Goal: Information Seeking & Learning: Learn about a topic

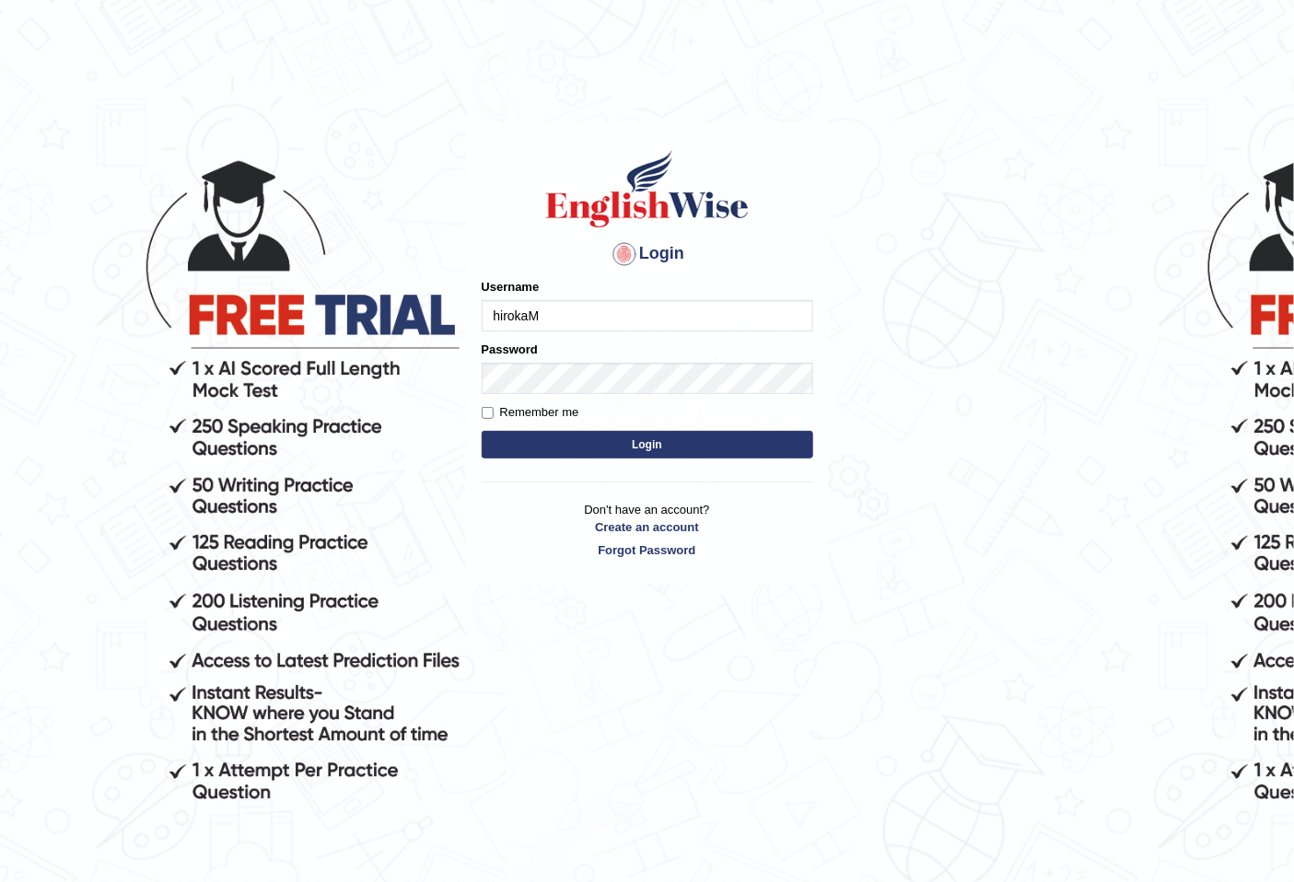
type input "hirokaM"
click at [601, 436] on button "Login" at bounding box center [646, 445] width 331 height 28
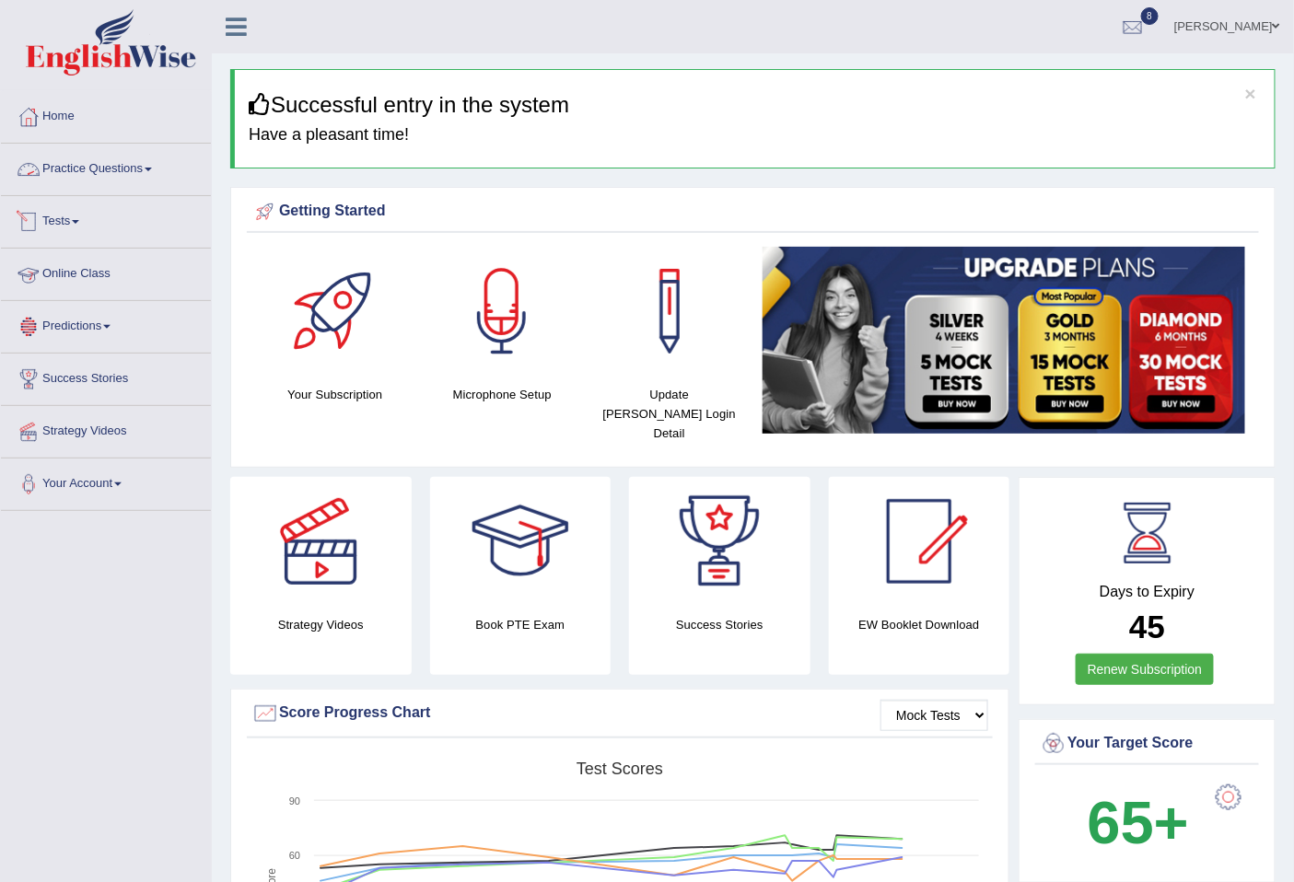
click at [95, 172] on link "Practice Questions" at bounding box center [106, 167] width 210 height 46
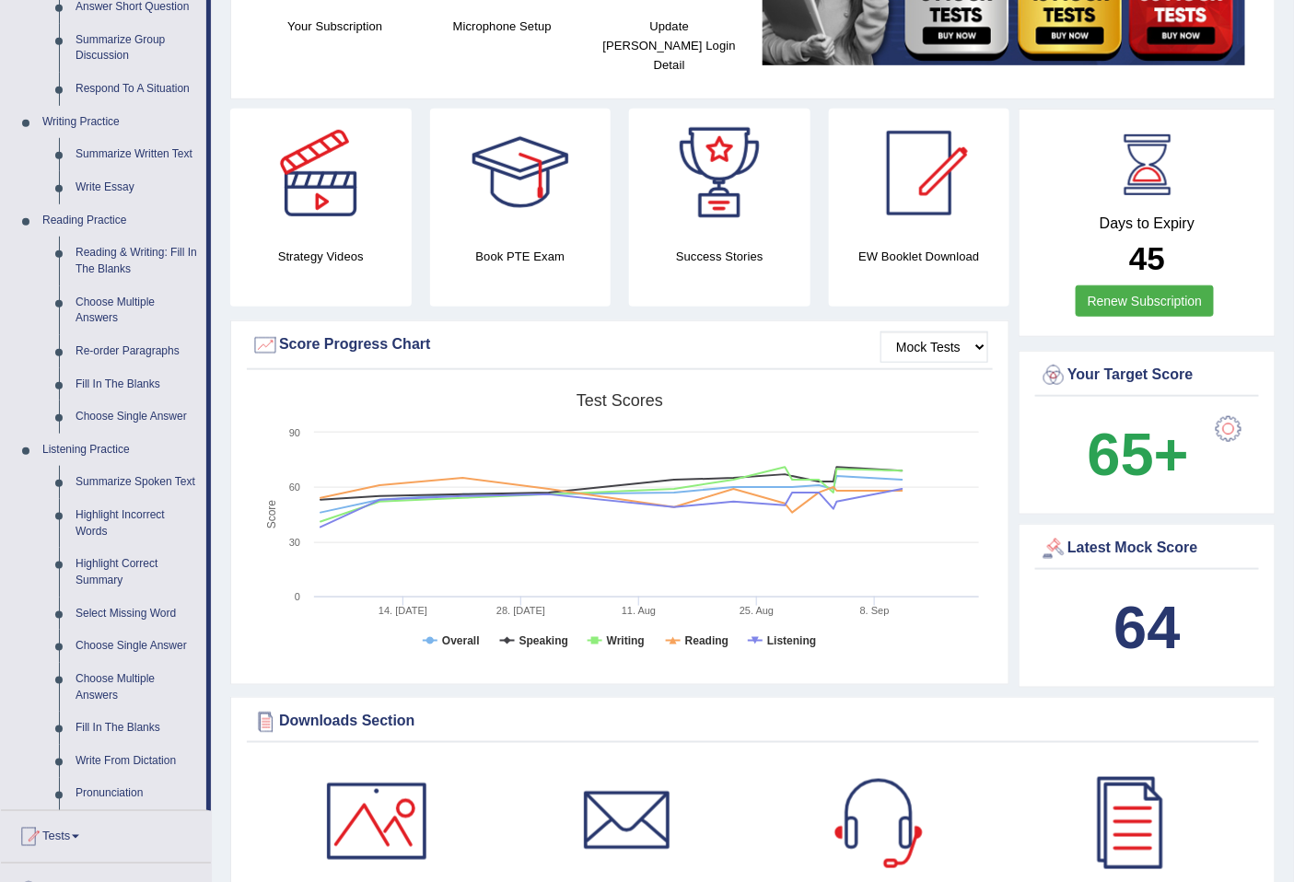
scroll to position [409, 0]
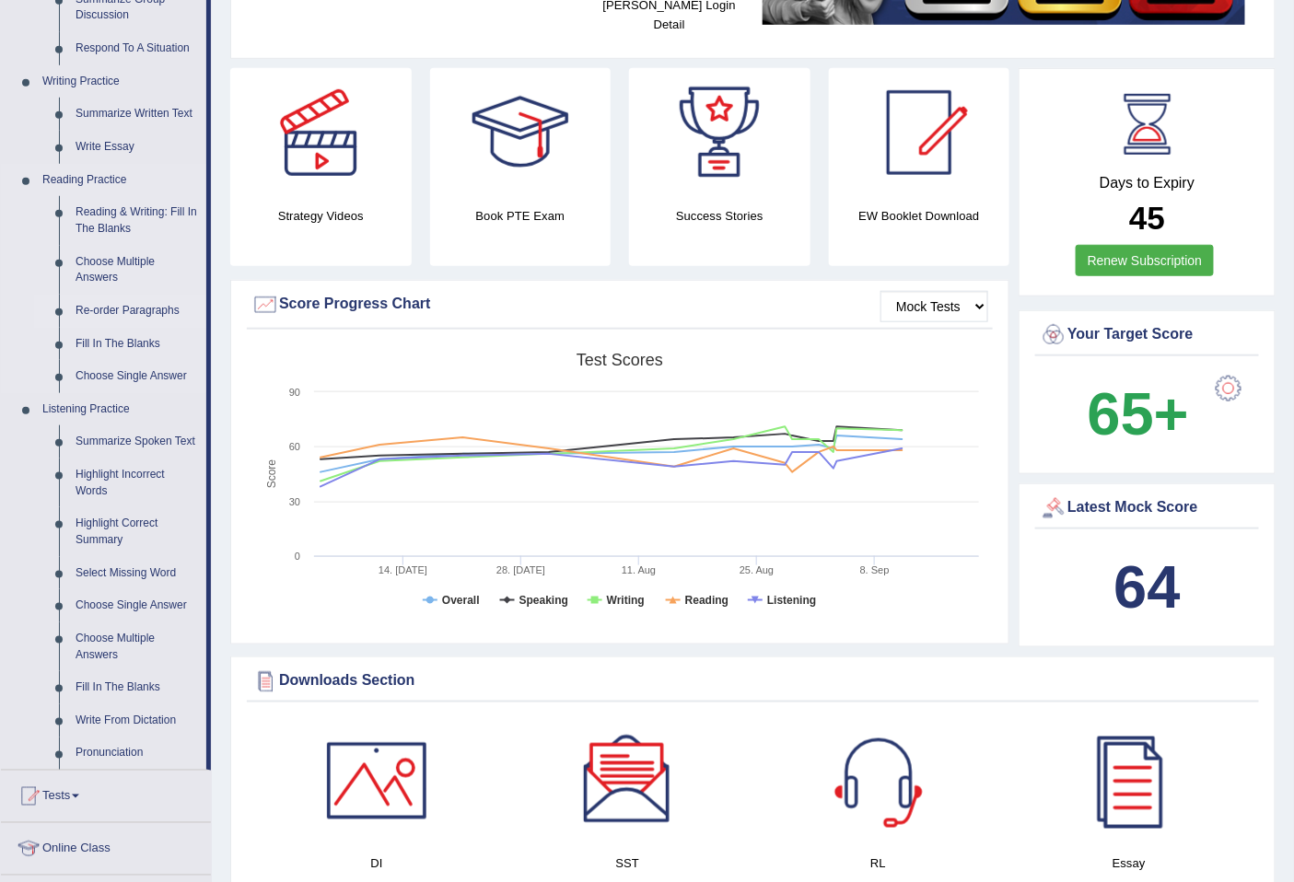
click at [129, 307] on link "Re-order Paragraphs" at bounding box center [136, 311] width 139 height 33
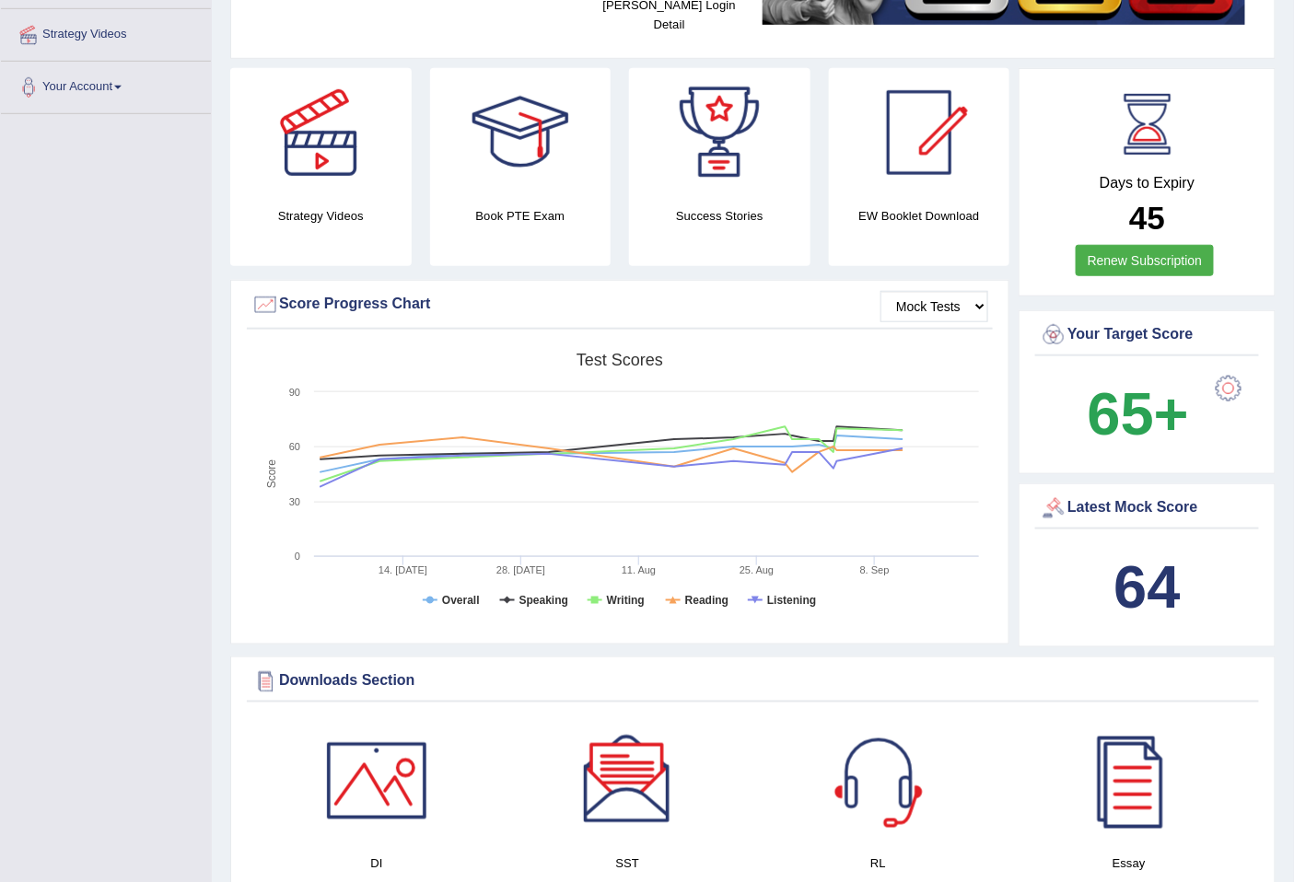
scroll to position [414, 0]
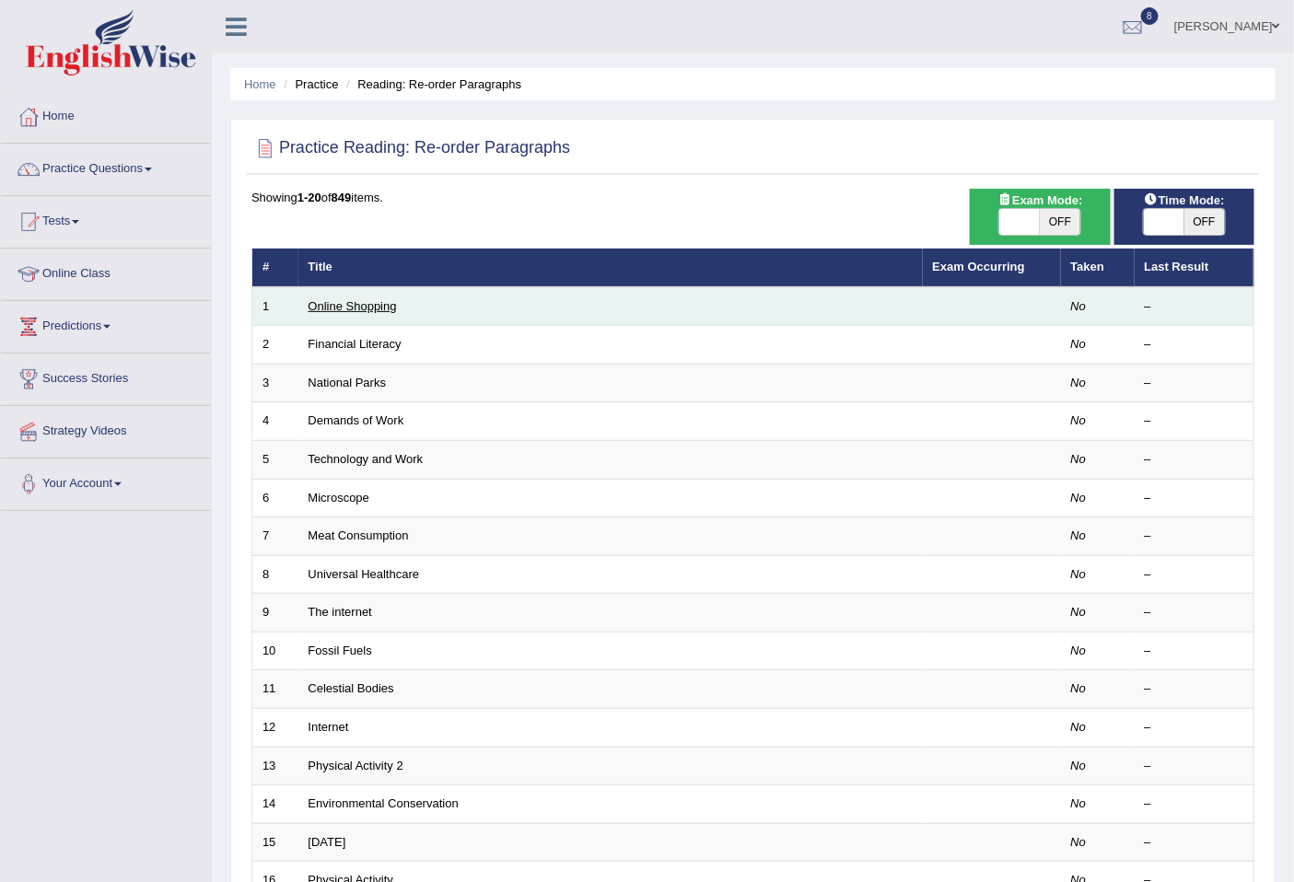
click at [366, 307] on link "Online Shopping" at bounding box center [352, 306] width 88 height 14
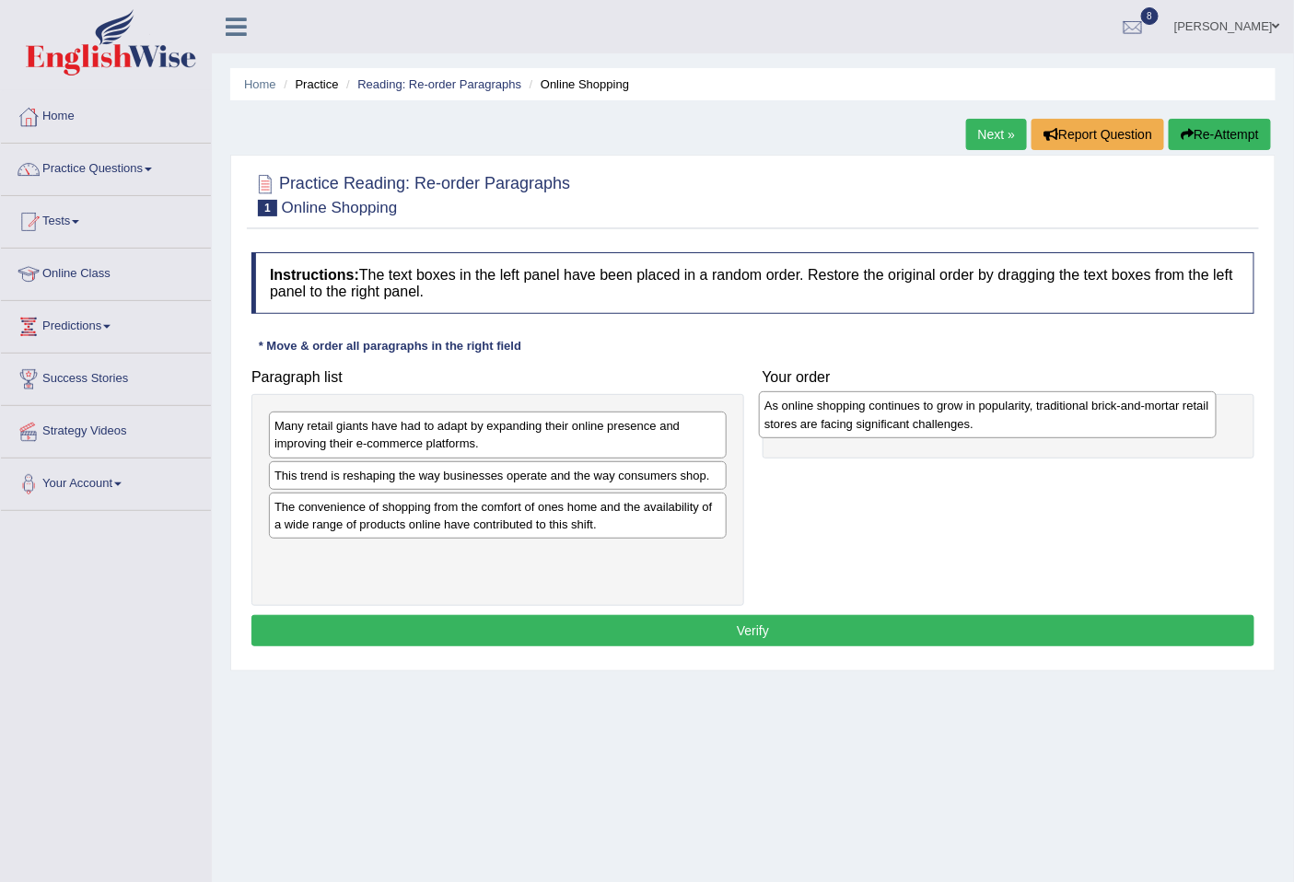
drag, startPoint x: 477, startPoint y: 445, endPoint x: 967, endPoint y: 424, distance: 490.2
click at [967, 424] on div "As online shopping continues to grow in popularity, traditional brick-and-morta…" at bounding box center [987, 414] width 457 height 46
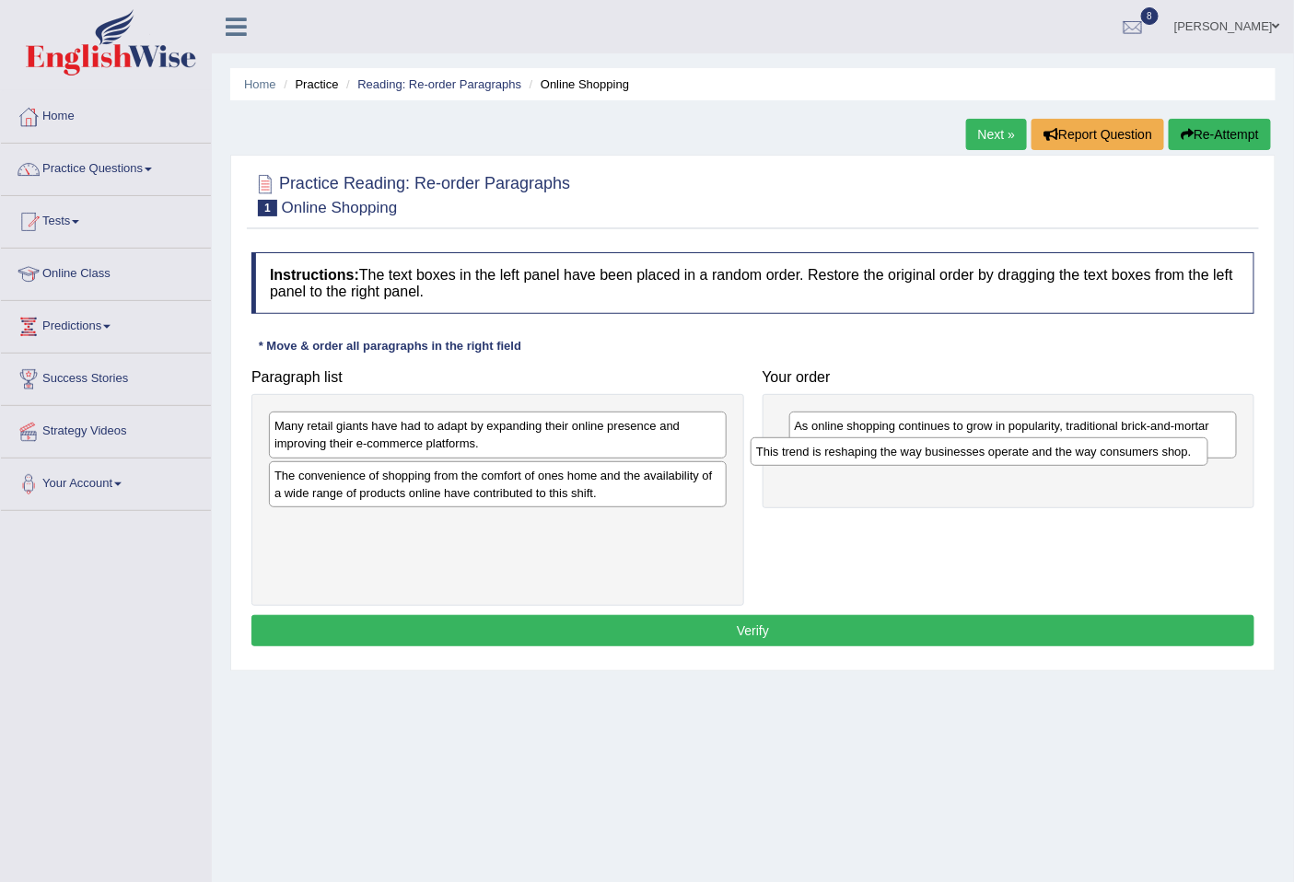
drag, startPoint x: 381, startPoint y: 481, endPoint x: 875, endPoint y: 471, distance: 493.6
click at [875, 466] on div "This trend is reshaping the way businesses operate and the way consumers shop." at bounding box center [978, 451] width 457 height 29
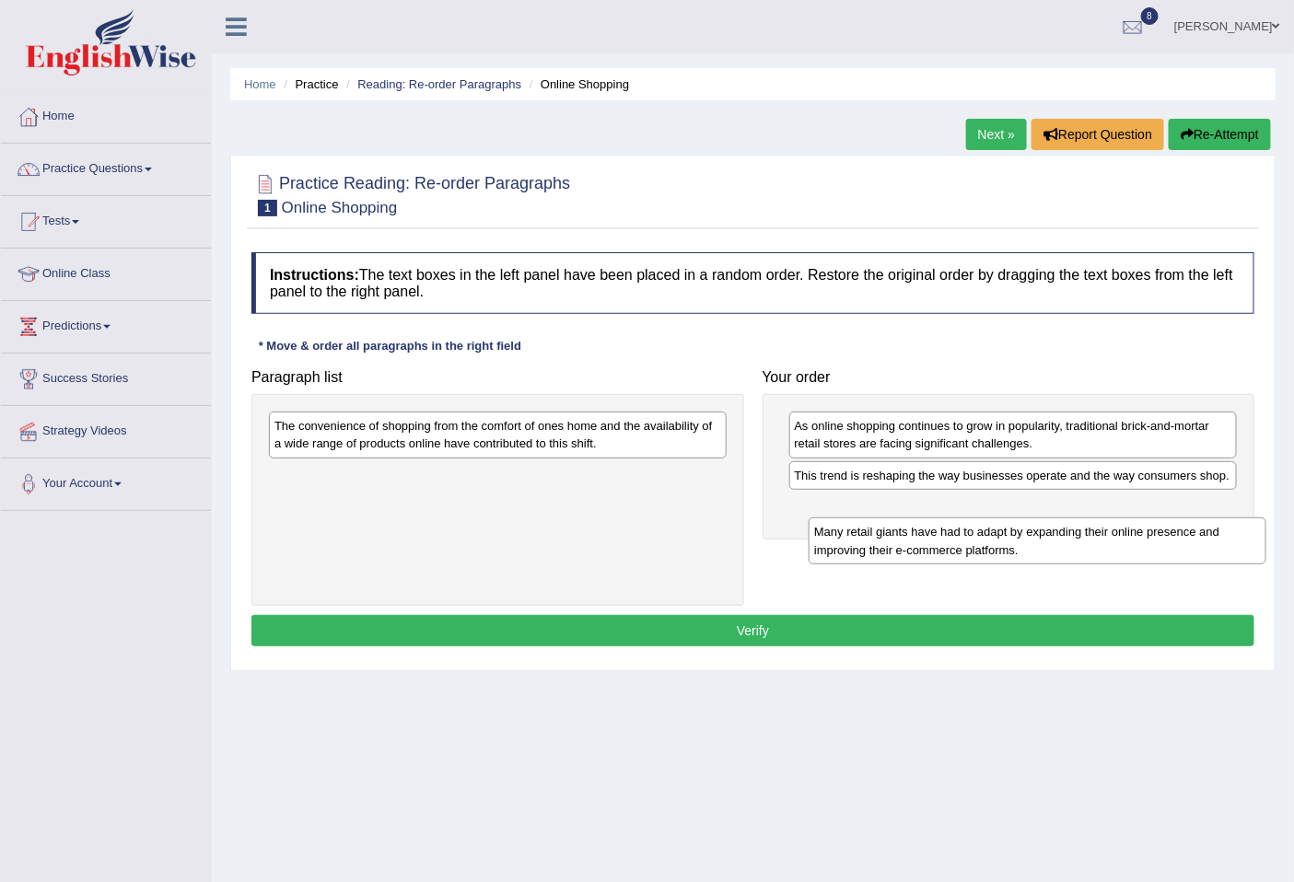
drag, startPoint x: 446, startPoint y: 435, endPoint x: 970, endPoint y: 528, distance: 532.8
click at [970, 529] on div "Many retail giants have had to adapt by expanding their online presence and imp…" at bounding box center [1036, 540] width 457 height 46
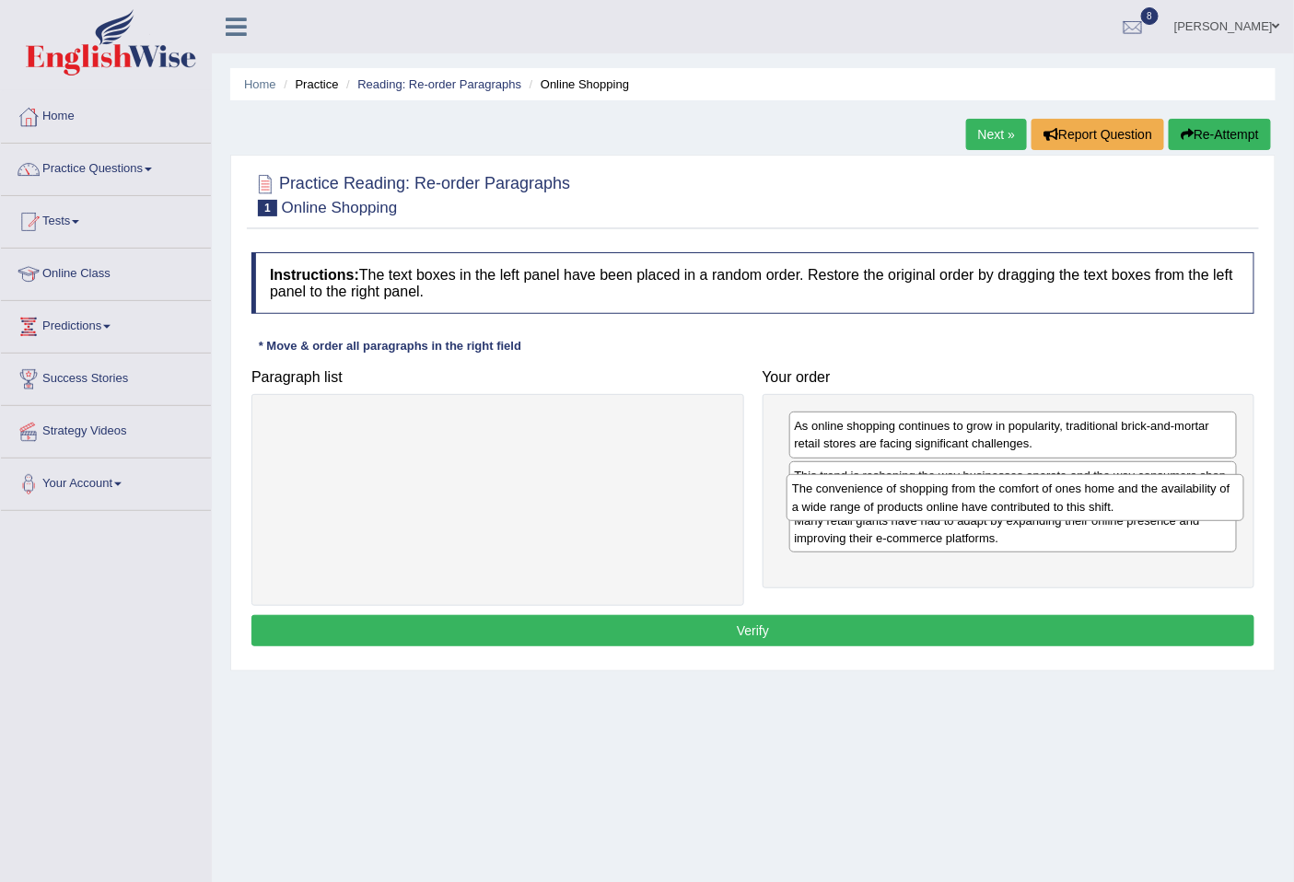
drag, startPoint x: 426, startPoint y: 447, endPoint x: 944, endPoint y: 509, distance: 521.2
click at [944, 509] on div "The convenience of shopping from the comfort of ones home and the availability …" at bounding box center [1014, 497] width 457 height 46
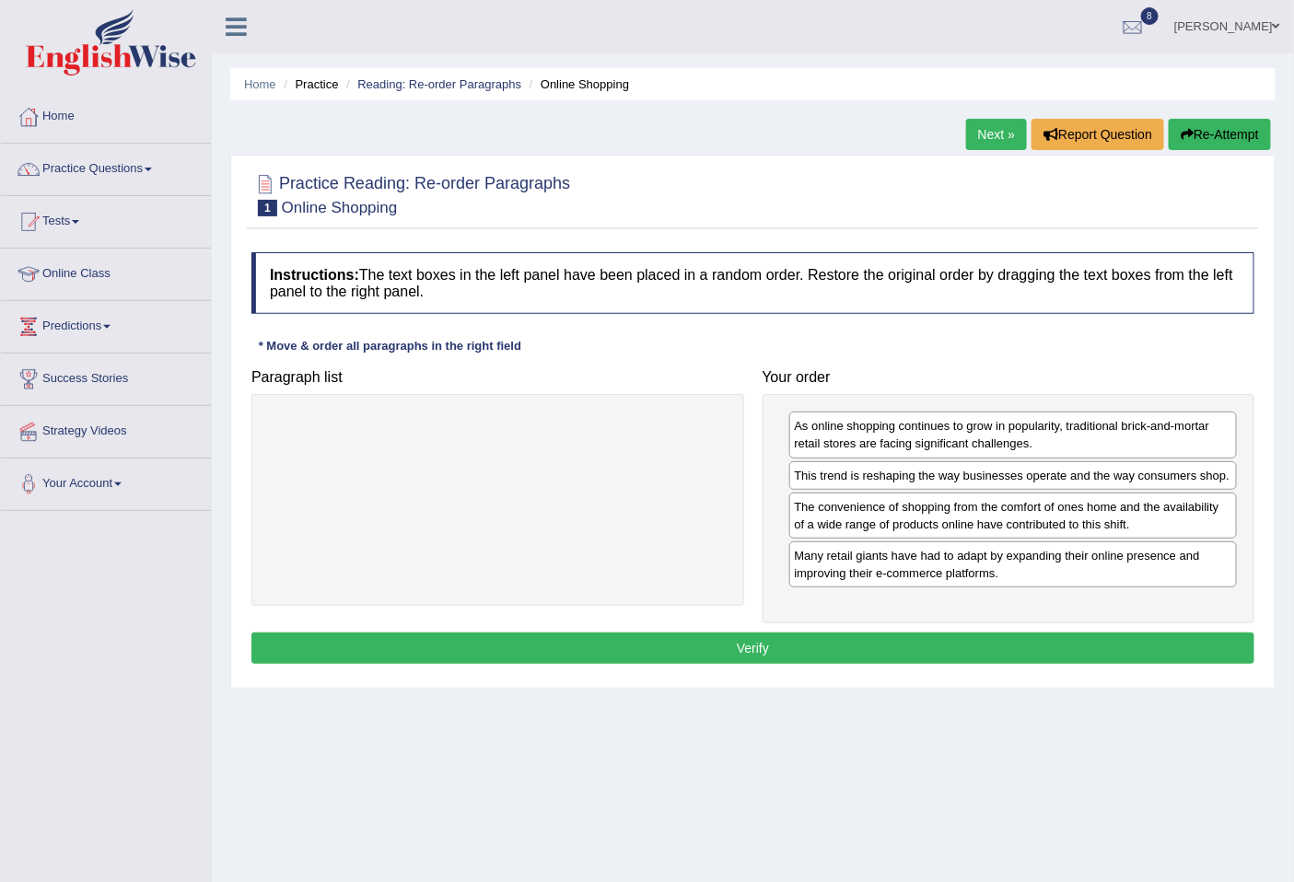
click at [783, 652] on button "Verify" at bounding box center [752, 647] width 1003 height 31
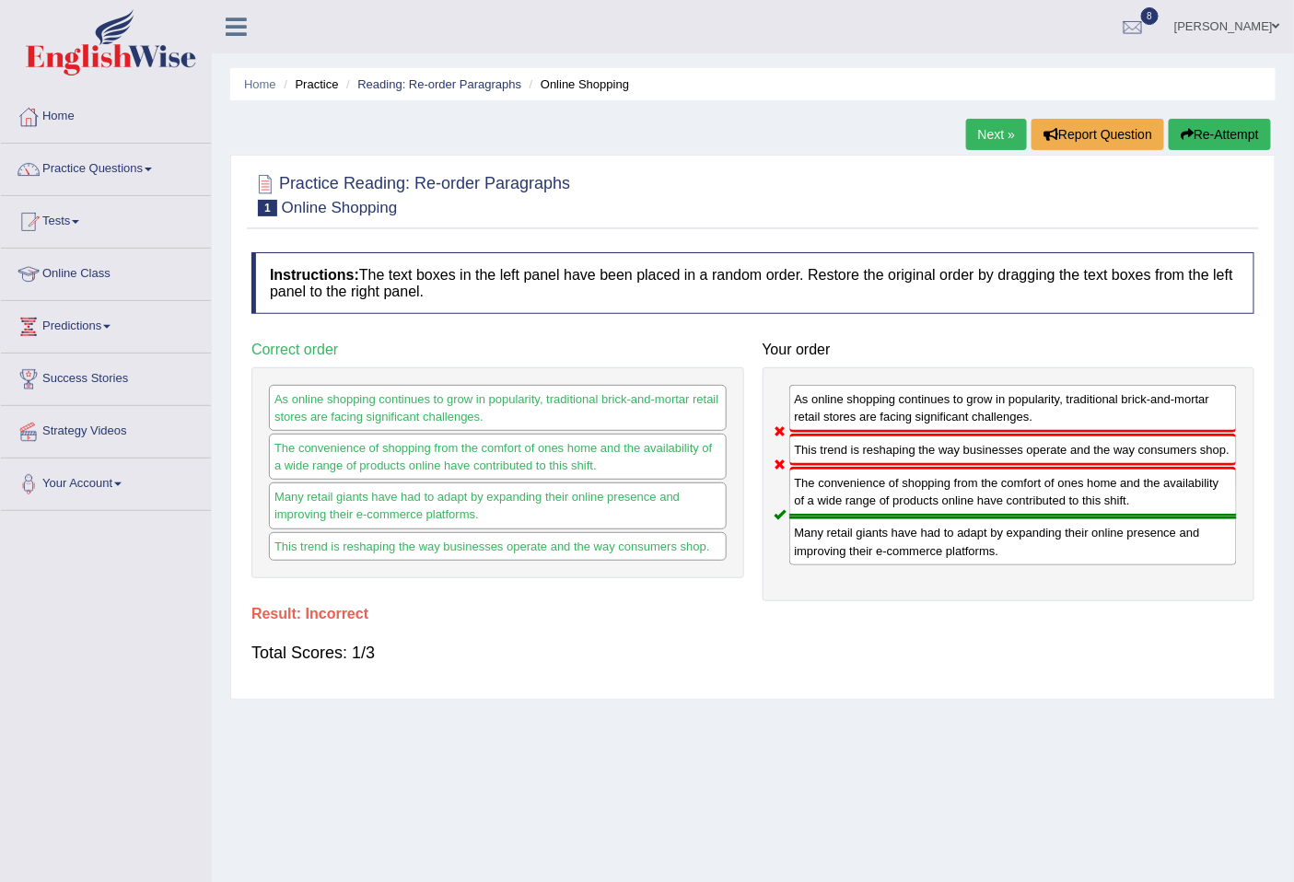
click at [1210, 125] on button "Re-Attempt" at bounding box center [1219, 134] width 102 height 31
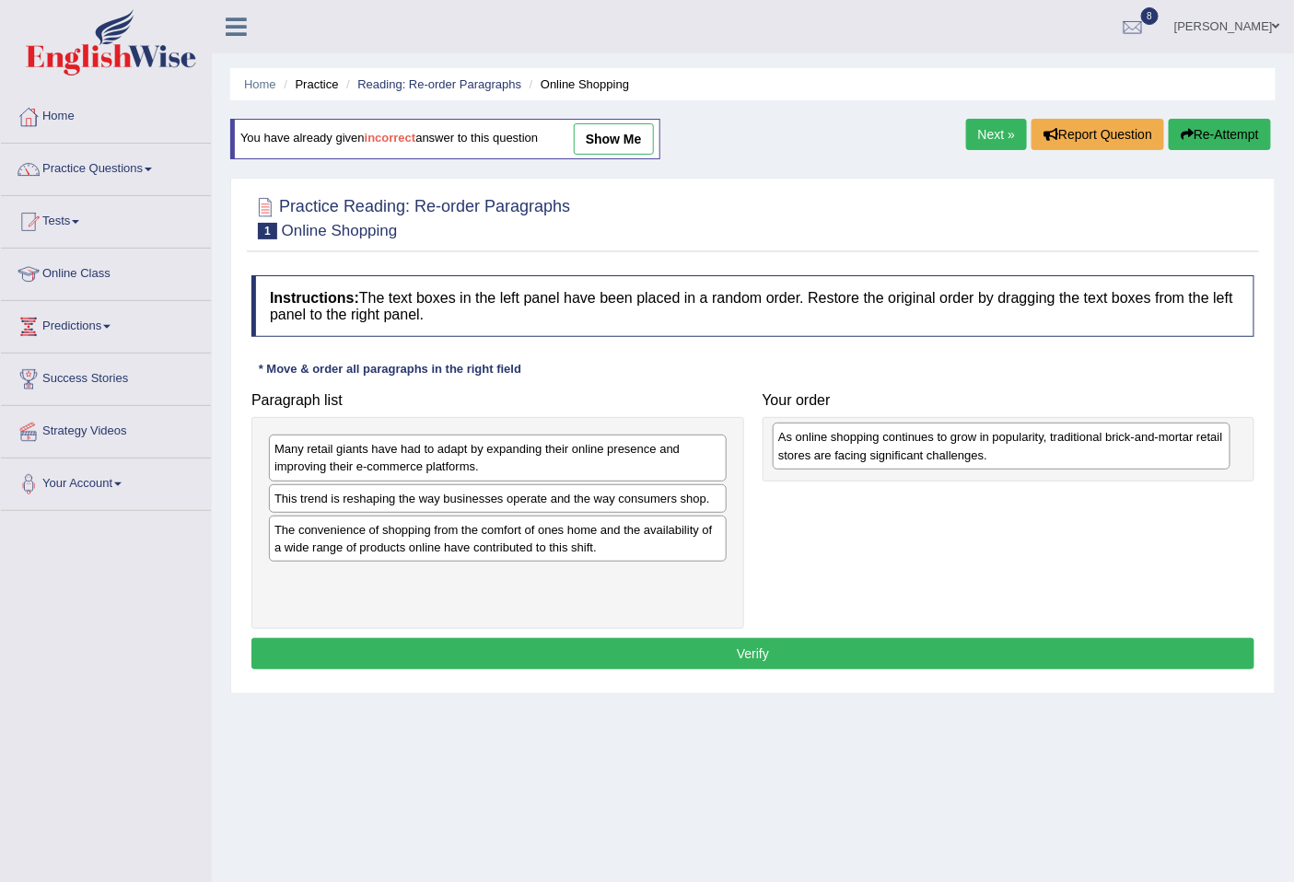
drag, startPoint x: 393, startPoint y: 467, endPoint x: 896, endPoint y: 455, distance: 502.8
click at [896, 455] on div "As online shopping continues to grow in popularity, traditional brick-and-morta…" at bounding box center [1000, 446] width 457 height 46
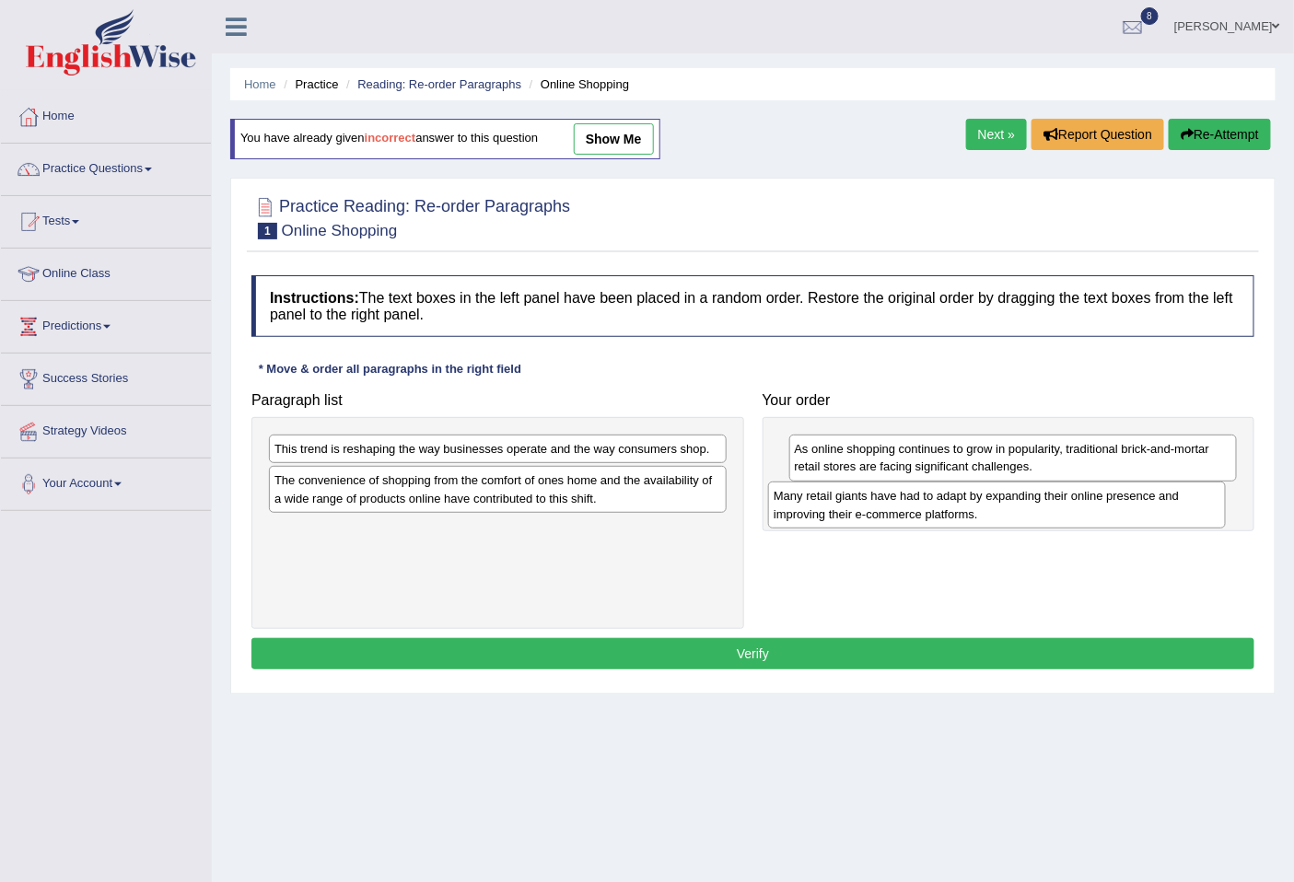
drag, startPoint x: 391, startPoint y: 461, endPoint x: 890, endPoint y: 508, distance: 501.2
click at [890, 508] on div "Many retail giants have had to adapt by expanding their online presence and imp…" at bounding box center [996, 504] width 457 height 46
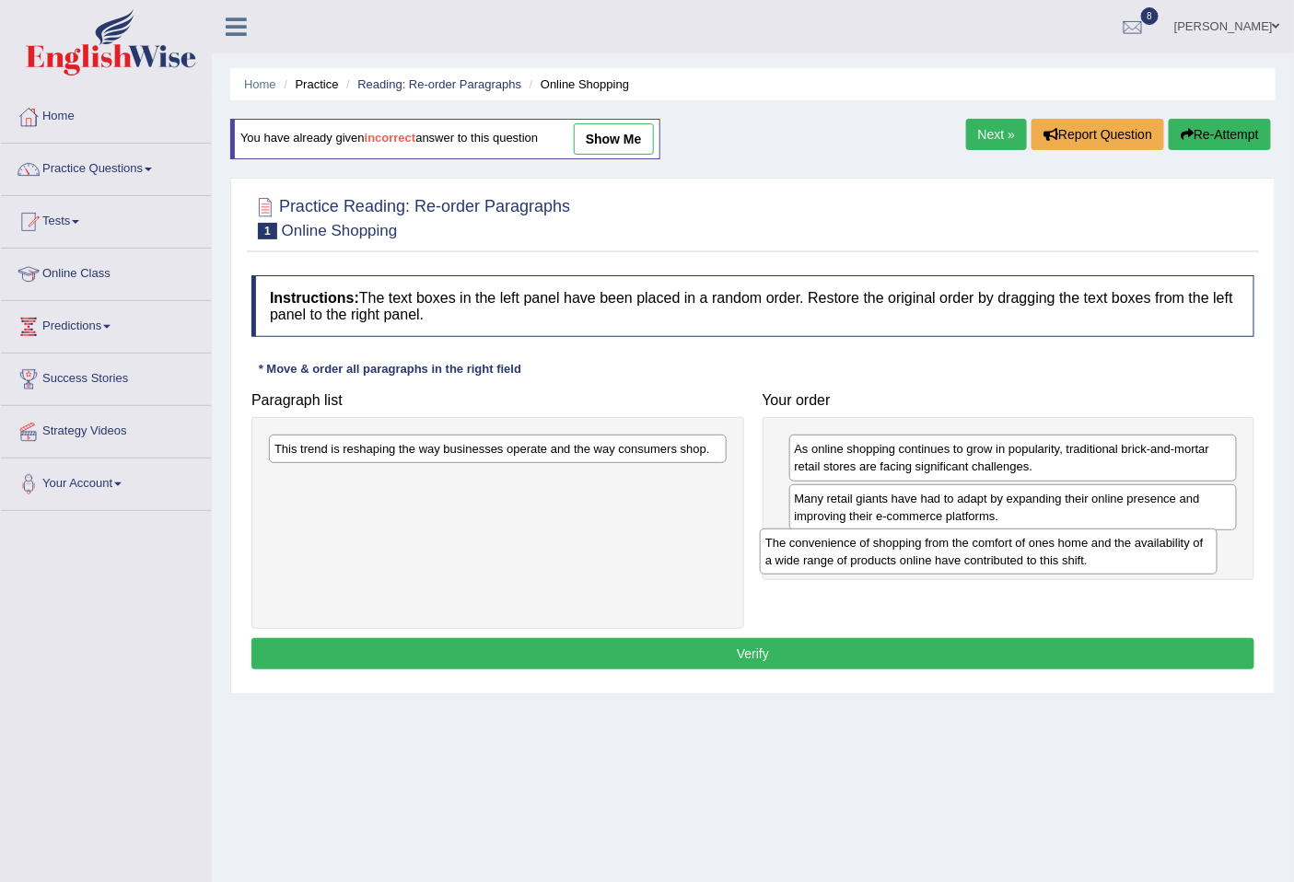
drag, startPoint x: 379, startPoint y: 502, endPoint x: 878, endPoint y: 563, distance: 502.7
click at [878, 563] on div "The convenience of shopping from the comfort of ones home and the availability …" at bounding box center [988, 551] width 457 height 46
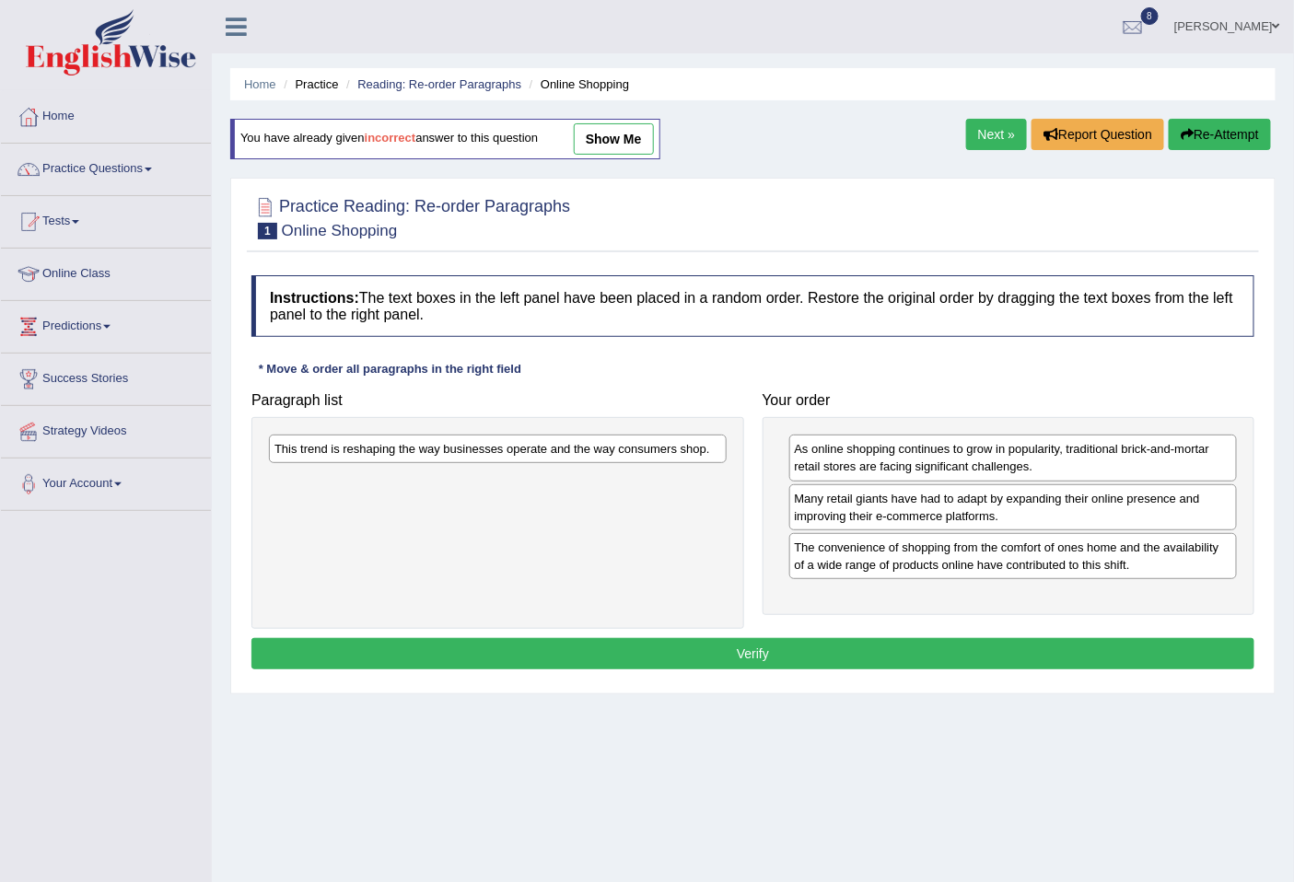
click at [453, 454] on div "This trend is reshaping the way businesses operate and the way consumers shop." at bounding box center [498, 449] width 458 height 29
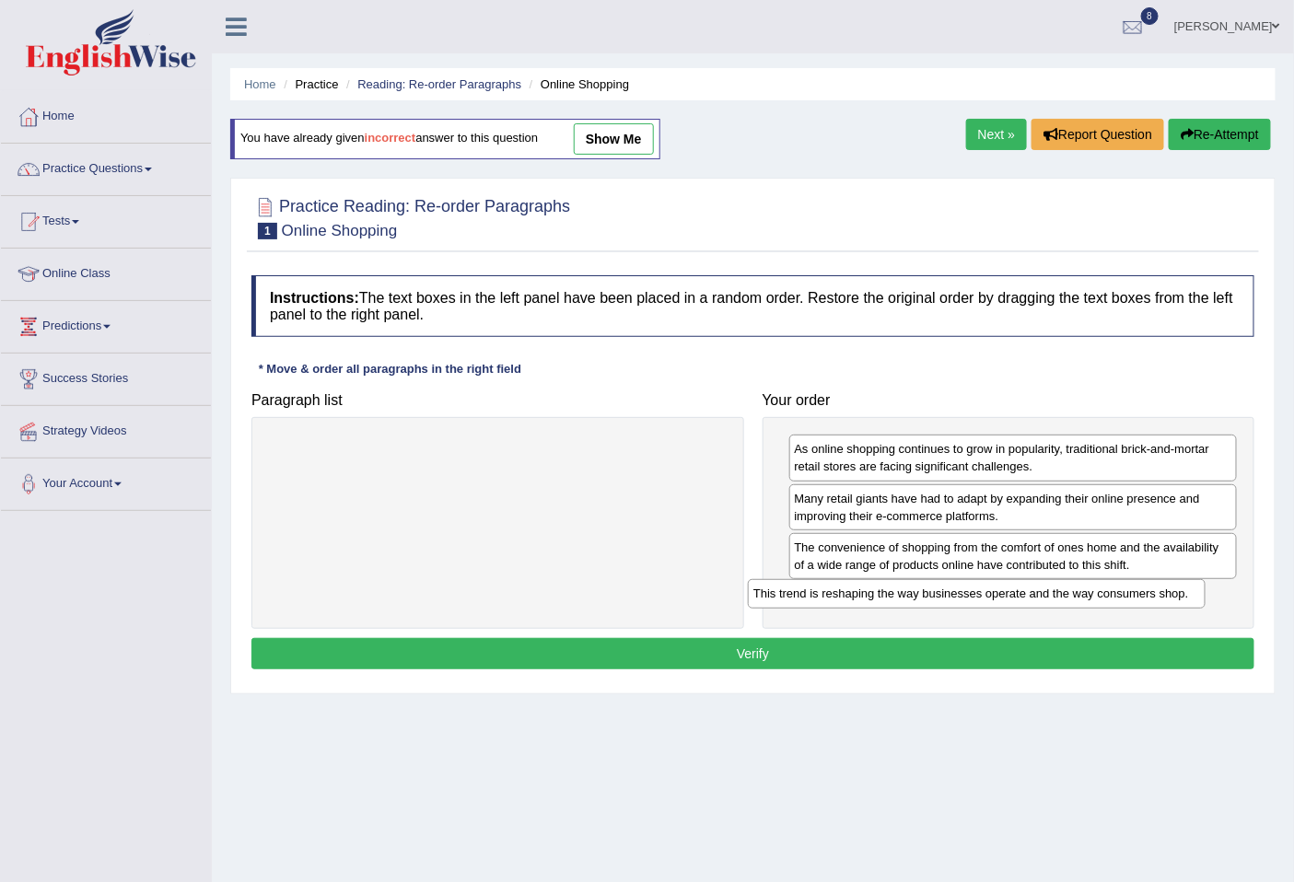
drag, startPoint x: 453, startPoint y: 454, endPoint x: 932, endPoint y: 598, distance: 500.1
click at [932, 598] on div "This trend is reshaping the way businesses operate and the way consumers shop." at bounding box center [976, 593] width 457 height 29
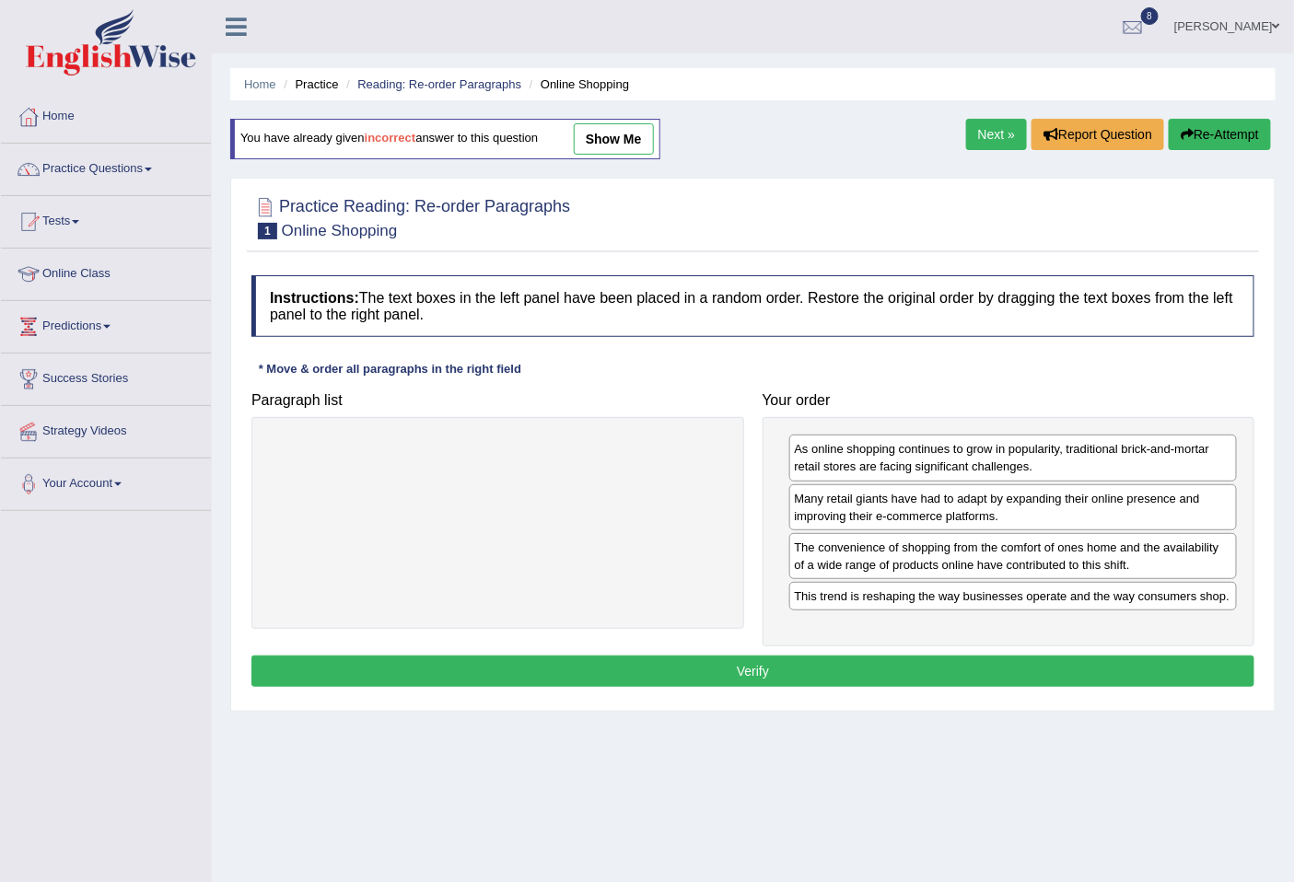
click at [705, 667] on button "Verify" at bounding box center [752, 670] width 1003 height 31
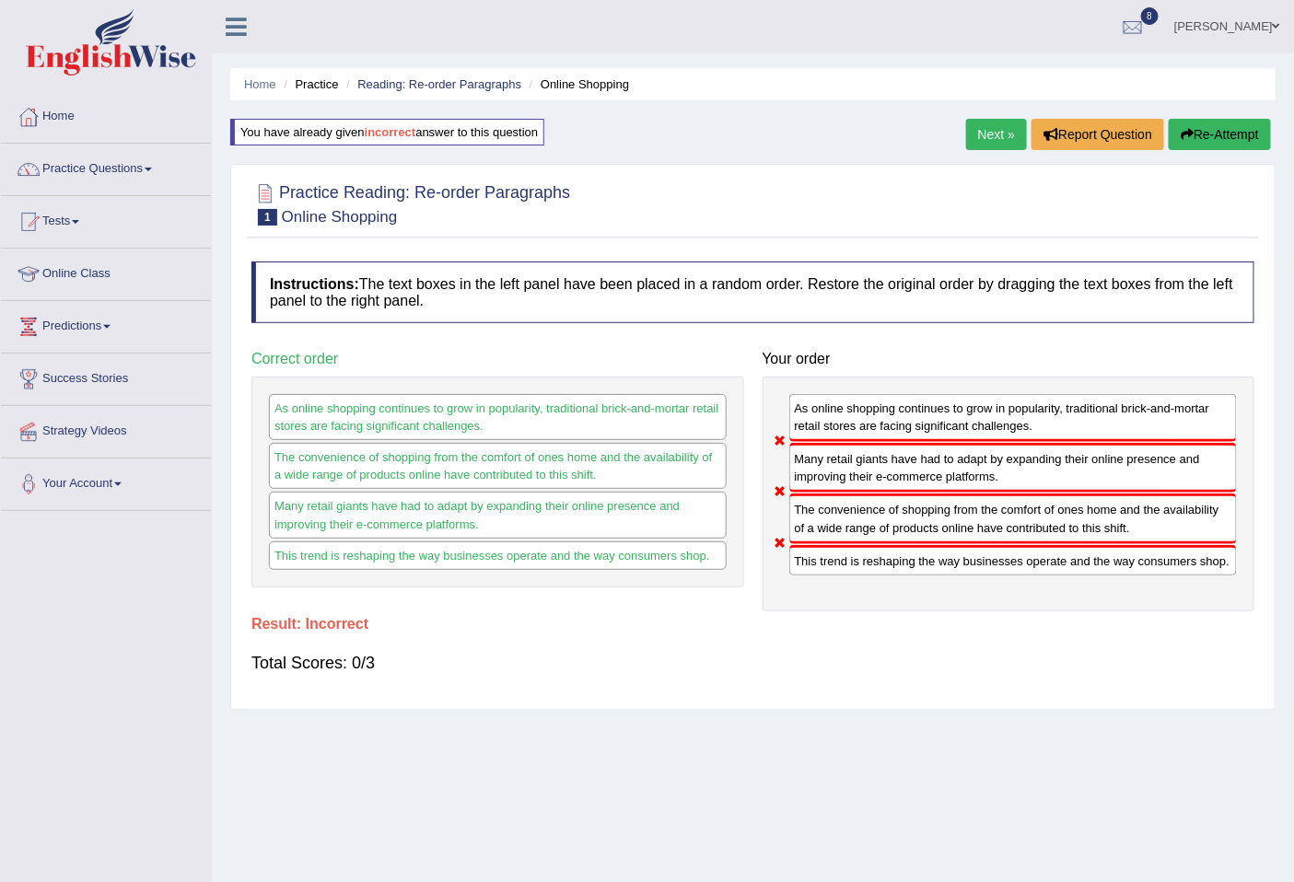
click at [1190, 134] on button "Re-Attempt" at bounding box center [1219, 134] width 102 height 31
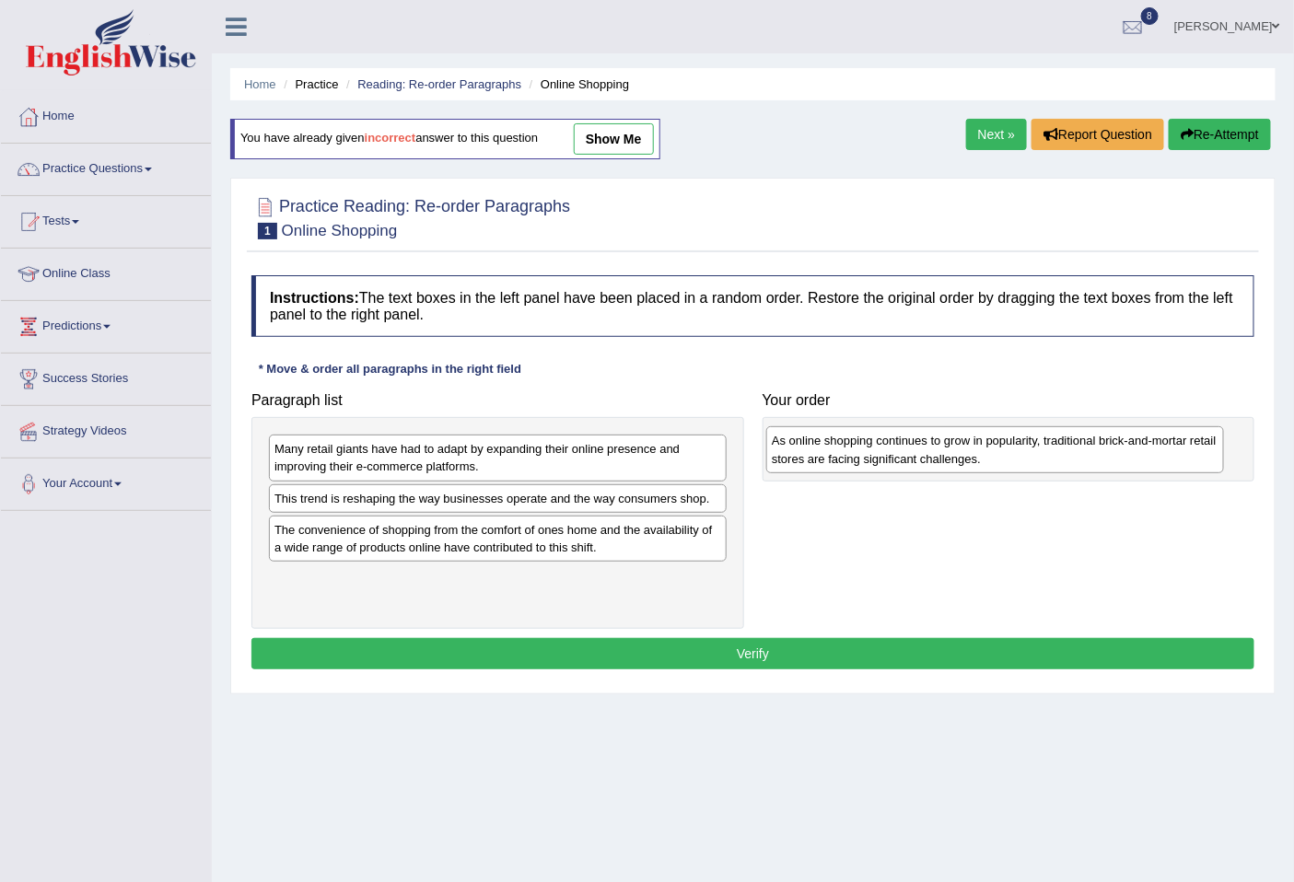
drag, startPoint x: 353, startPoint y: 457, endPoint x: 848, endPoint y: 442, distance: 495.5
click at [848, 442] on div "As online shopping continues to grow in popularity, traditional brick-and-morta…" at bounding box center [994, 449] width 457 height 46
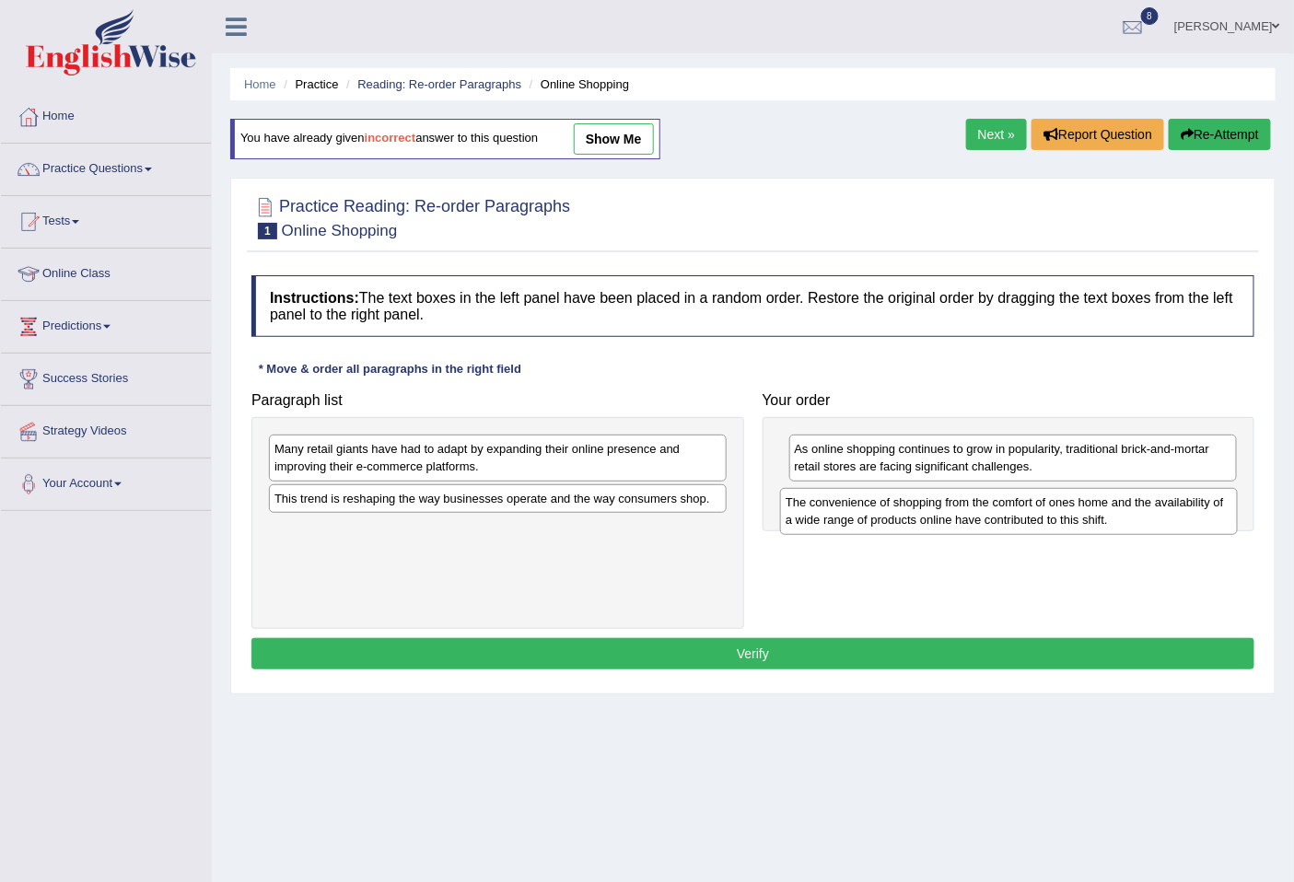
drag, startPoint x: 355, startPoint y: 547, endPoint x: 866, endPoint y: 519, distance: 511.7
click at [866, 519] on div "The convenience of shopping from the comfort of ones home and the availability …" at bounding box center [1008, 511] width 457 height 46
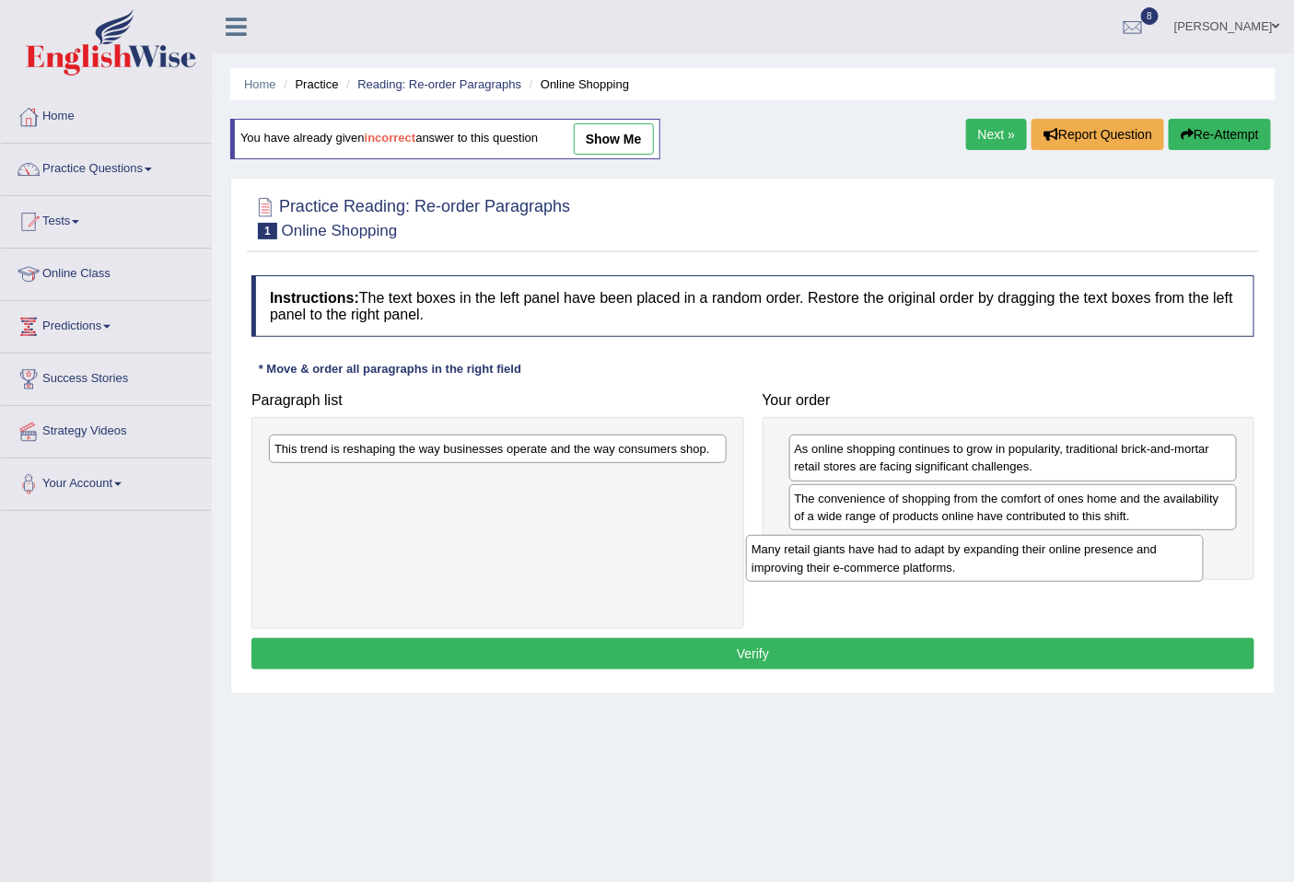
drag, startPoint x: 451, startPoint y: 454, endPoint x: 931, endPoint y: 549, distance: 488.9
click at [931, 549] on div "Many retail giants have had to adapt by expanding their online presence and imp…" at bounding box center [974, 558] width 457 height 46
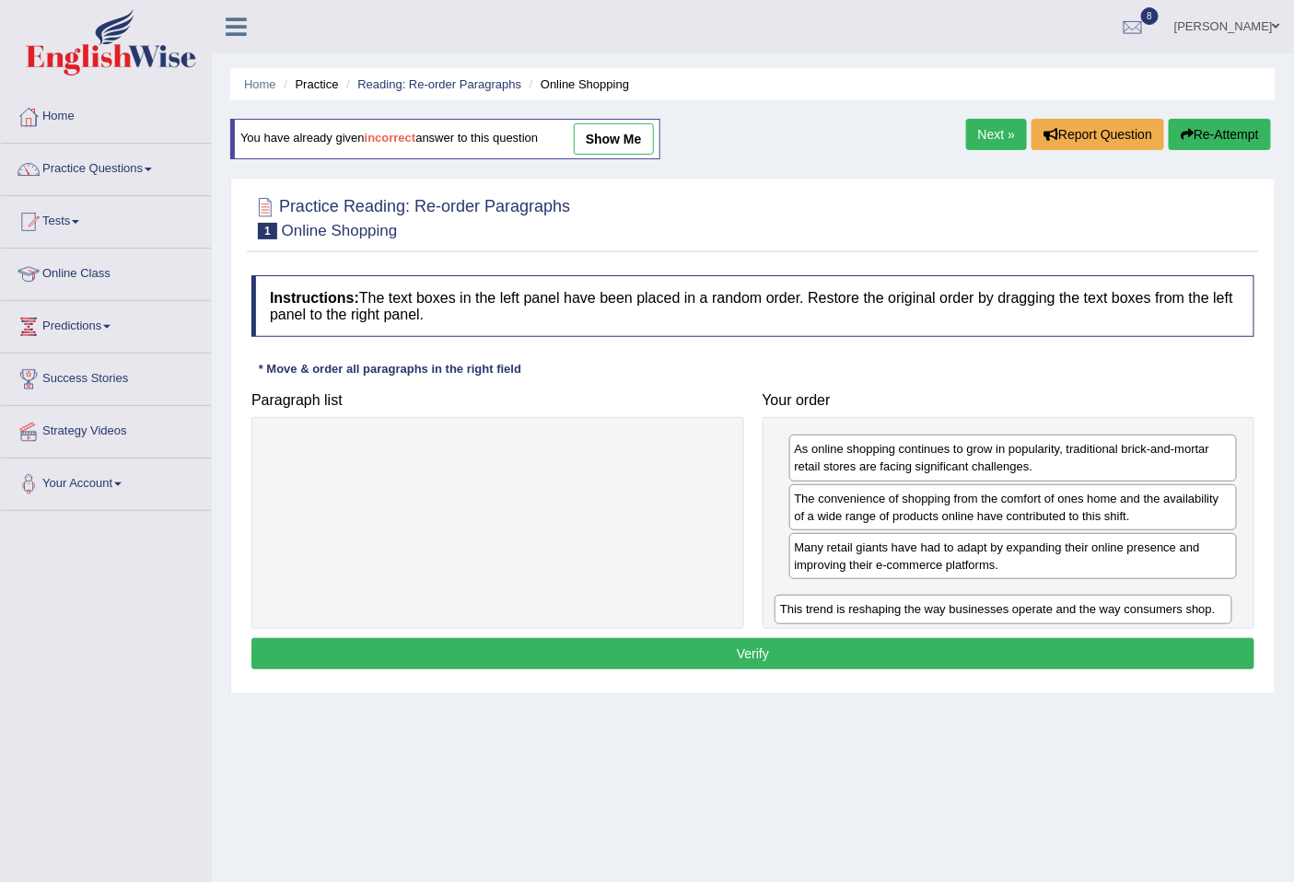
drag, startPoint x: 577, startPoint y: 458, endPoint x: 1083, endPoint y: 618, distance: 530.2
click at [1083, 618] on div "This trend is reshaping the way businesses operate and the way consumers shop." at bounding box center [1002, 609] width 457 height 29
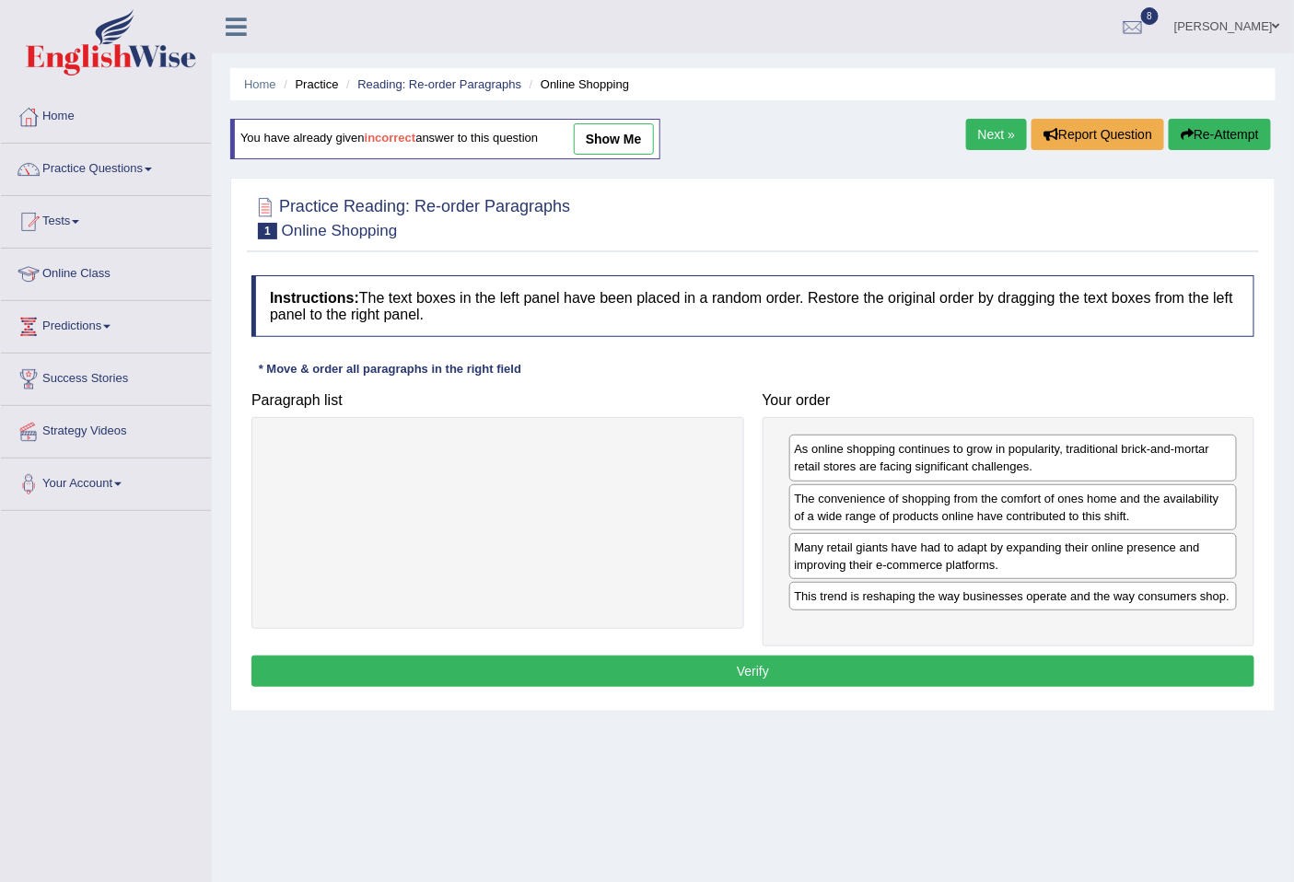
click at [728, 665] on button "Verify" at bounding box center [752, 670] width 1003 height 31
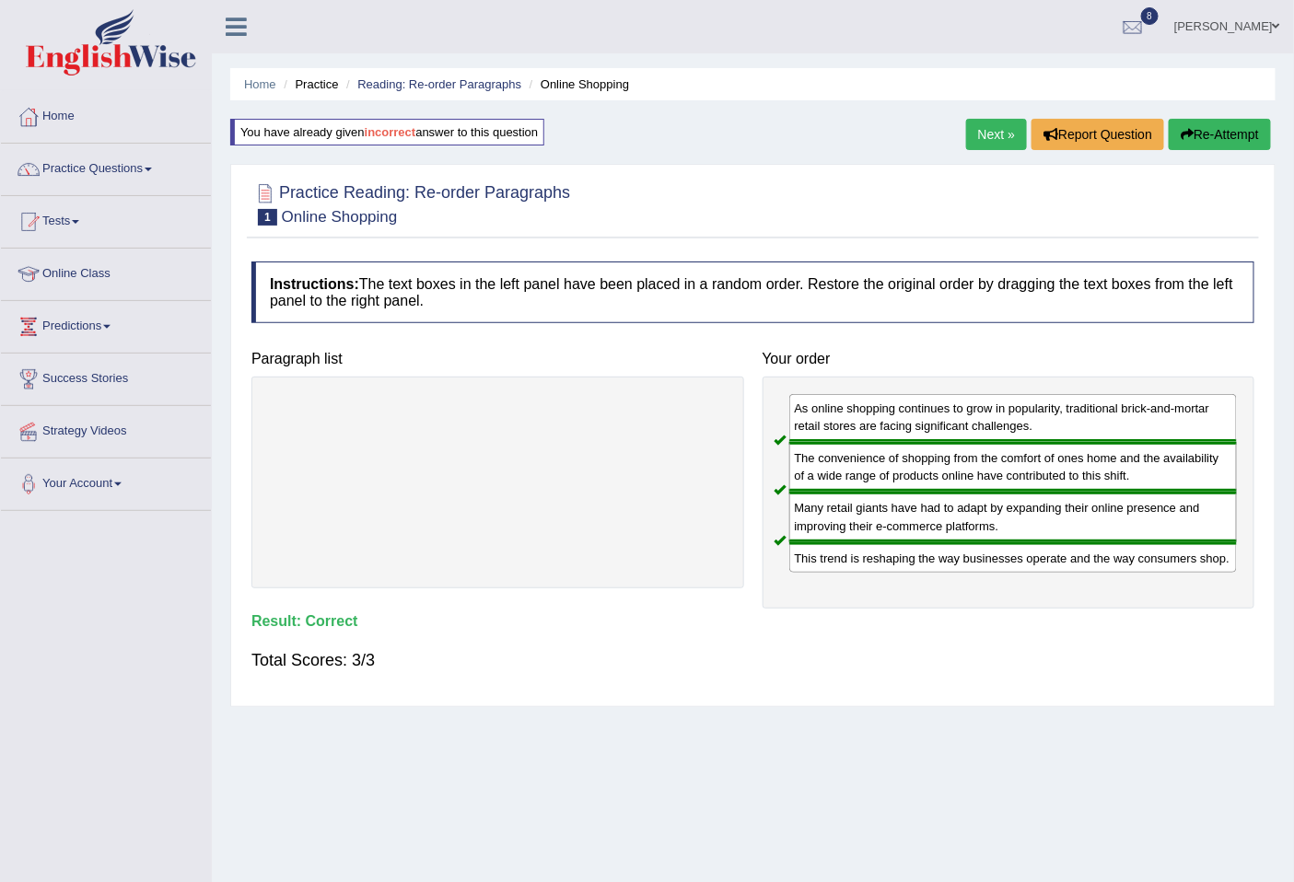
click at [1191, 136] on button "Re-Attempt" at bounding box center [1219, 134] width 102 height 31
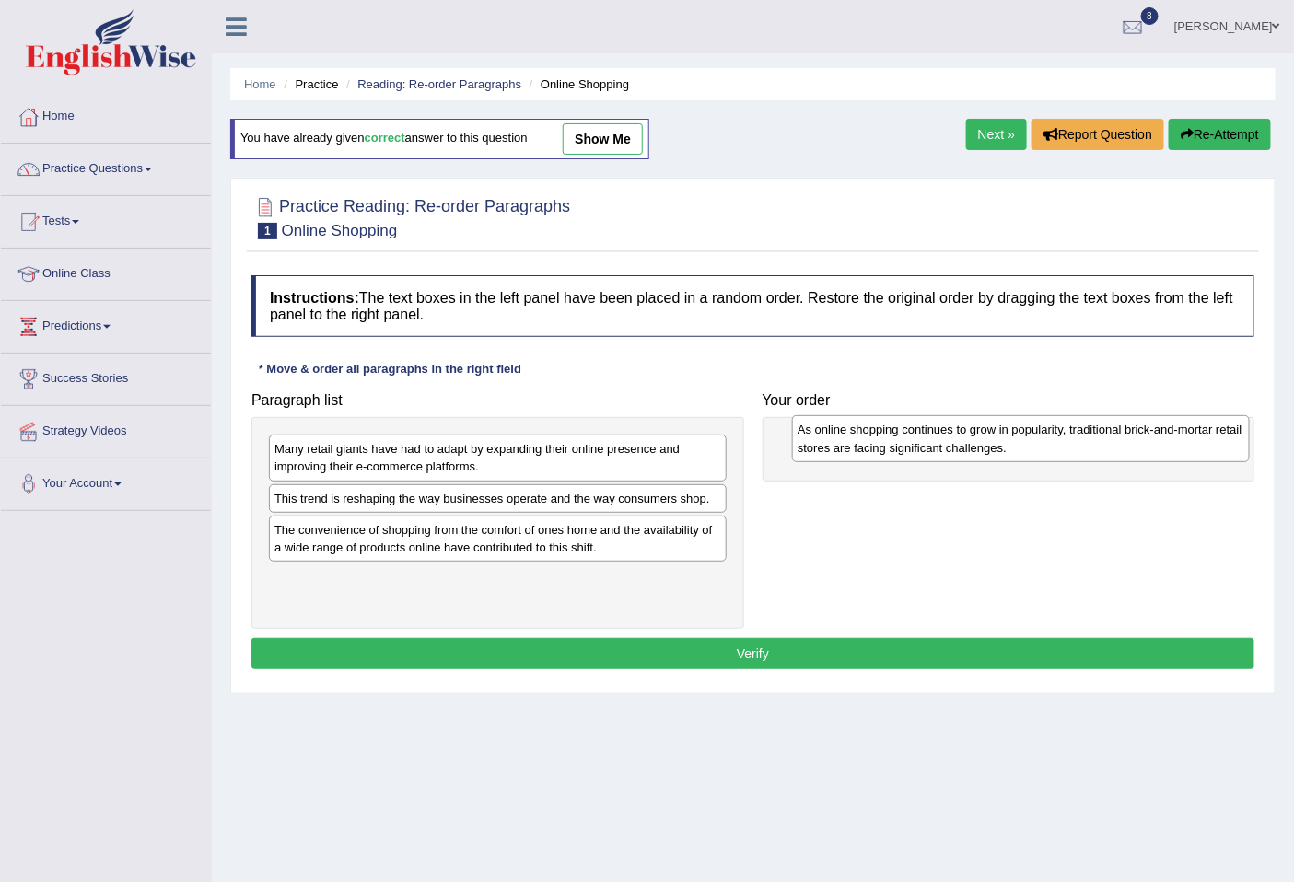
drag, startPoint x: 324, startPoint y: 464, endPoint x: 847, endPoint y: 445, distance: 523.3
click at [847, 445] on div "As online shopping continues to grow in popularity, traditional brick-and-morta…" at bounding box center [1020, 438] width 457 height 46
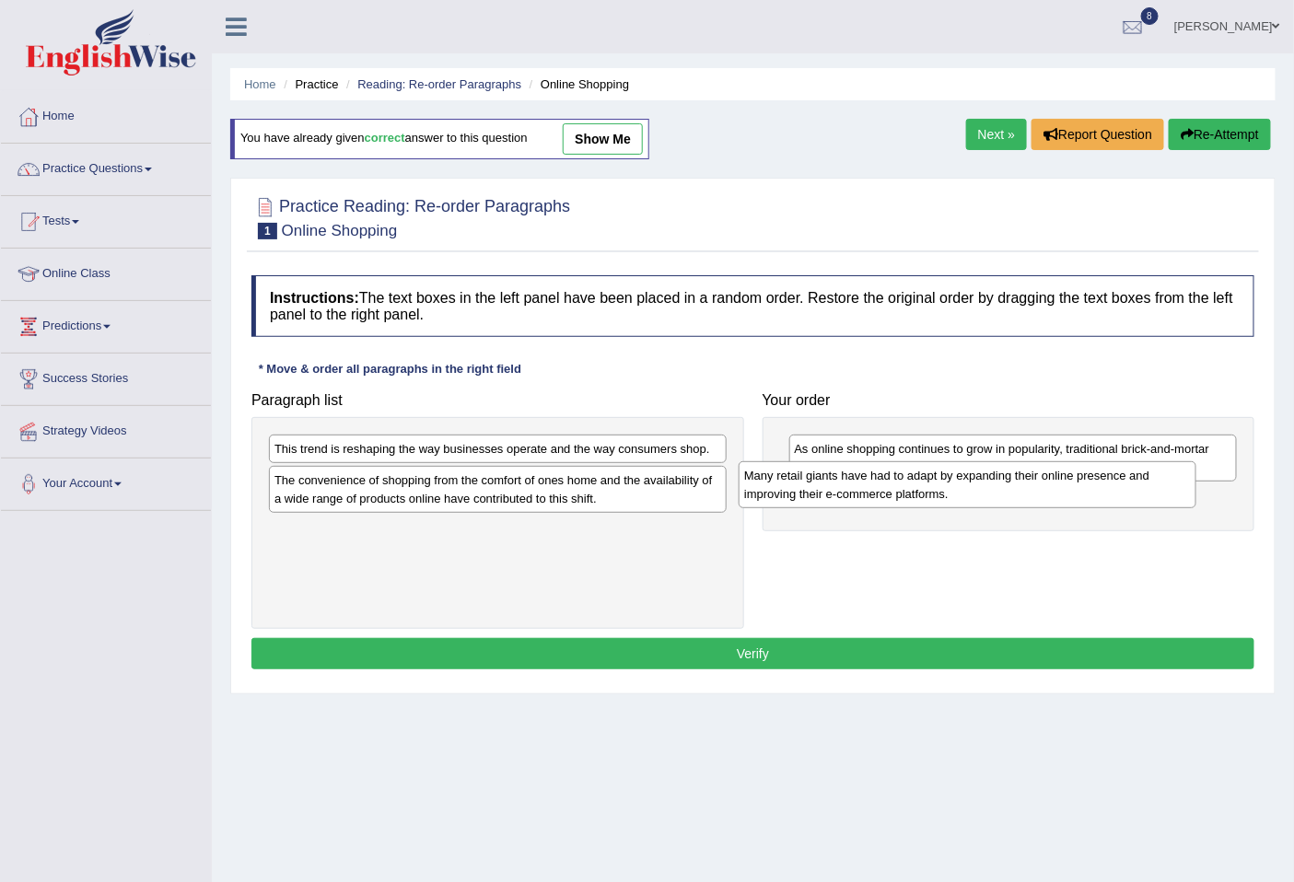
drag, startPoint x: 333, startPoint y: 462, endPoint x: 254, endPoint y: 617, distance: 173.8
click at [738, 507] on div "Many retail giants have had to adapt by expanding their online presence and imp…" at bounding box center [966, 484] width 457 height 46
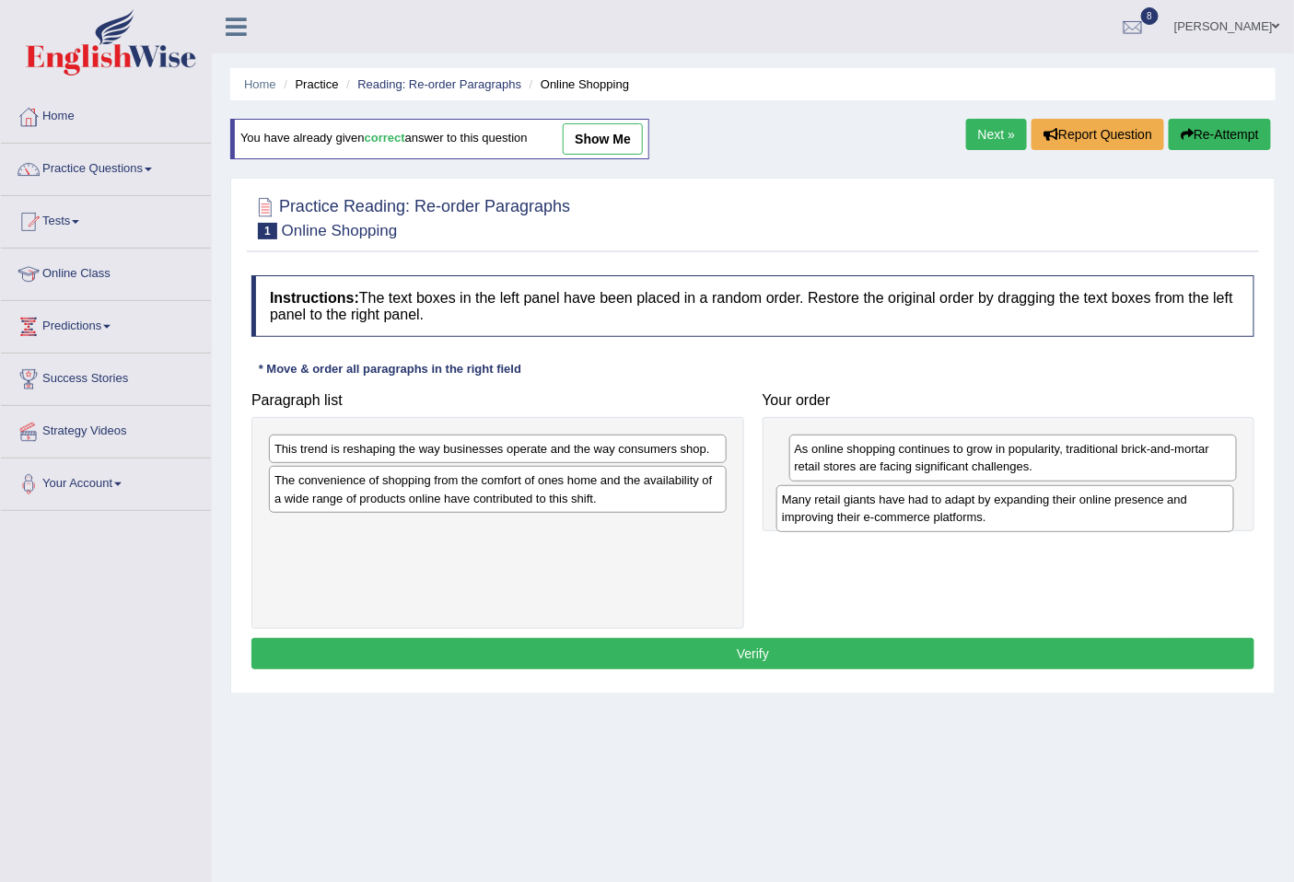
drag, startPoint x: 352, startPoint y: 558, endPoint x: 859, endPoint y: 528, distance: 508.2
click at [859, 528] on div "Many retail giants have had to adapt by expanding their online presence and imp…" at bounding box center [1004, 508] width 457 height 46
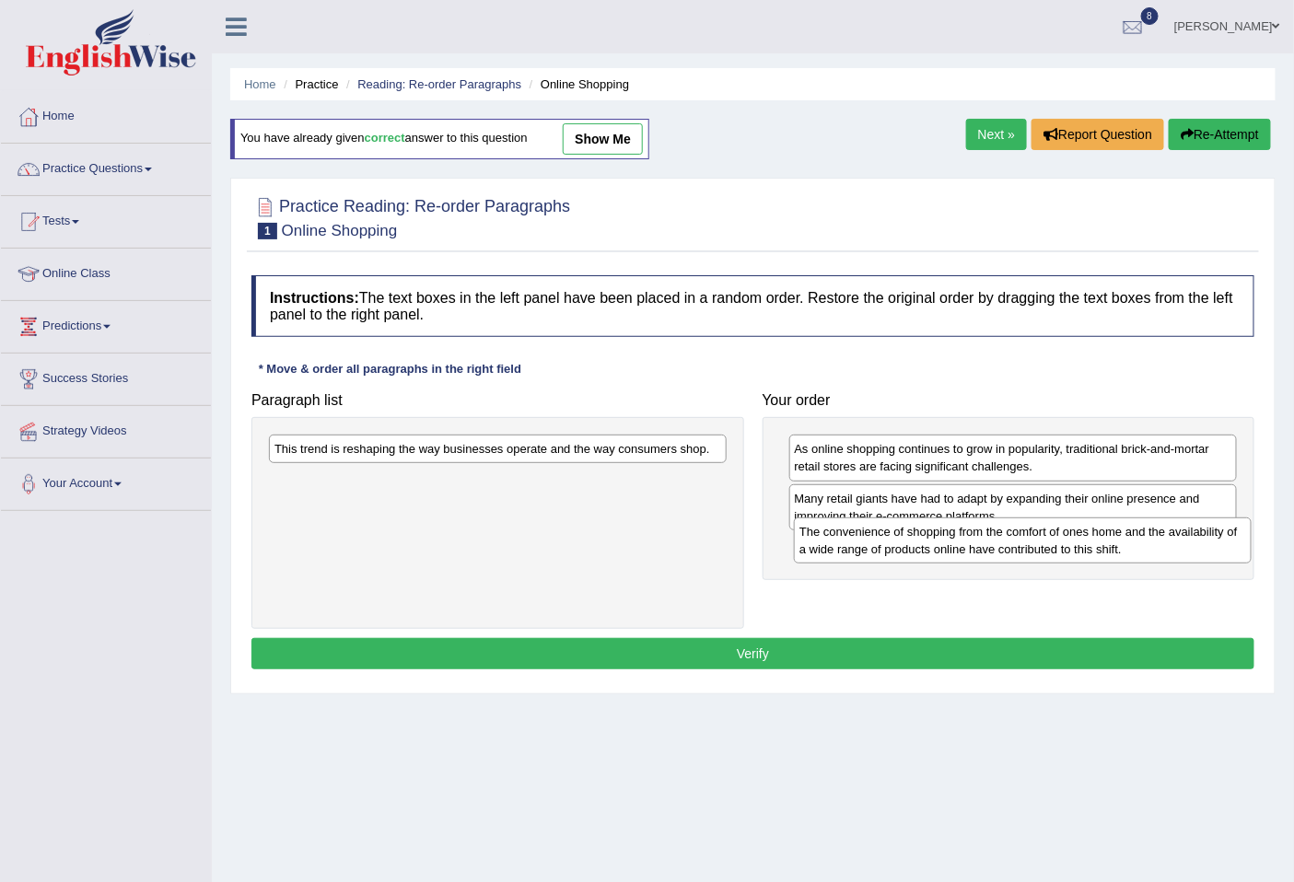
drag, startPoint x: 331, startPoint y: 494, endPoint x: 856, endPoint y: 545, distance: 527.2
click at [856, 545] on div "The convenience of shopping from the comfort of ones home and the availability …" at bounding box center [1022, 540] width 457 height 46
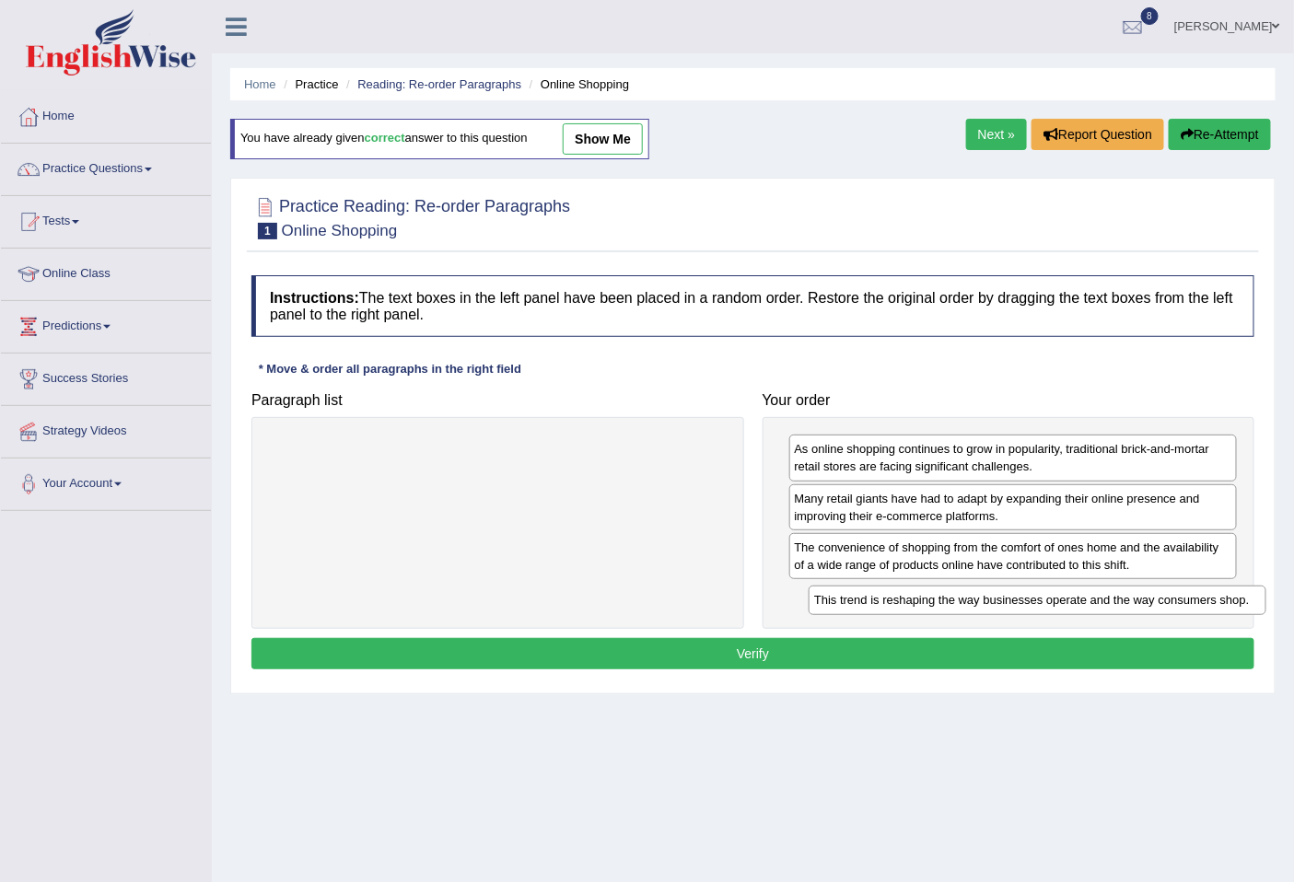
drag, startPoint x: 428, startPoint y: 455, endPoint x: 968, endPoint y: 606, distance: 560.2
click at [968, 606] on div "This trend is reshaping the way businesses operate and the way consumers shop." at bounding box center [1036, 600] width 457 height 29
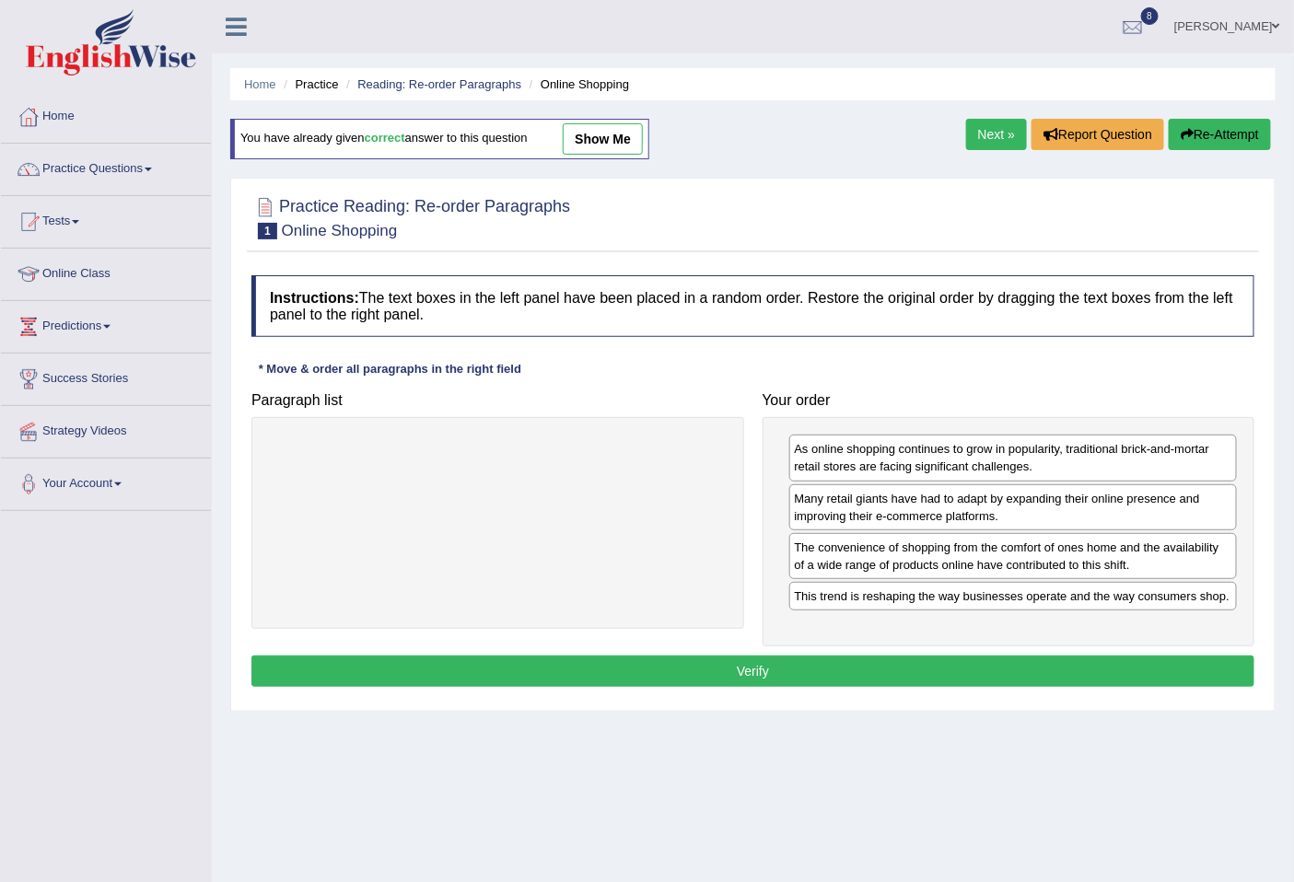
click at [640, 681] on button "Verify" at bounding box center [752, 670] width 1003 height 31
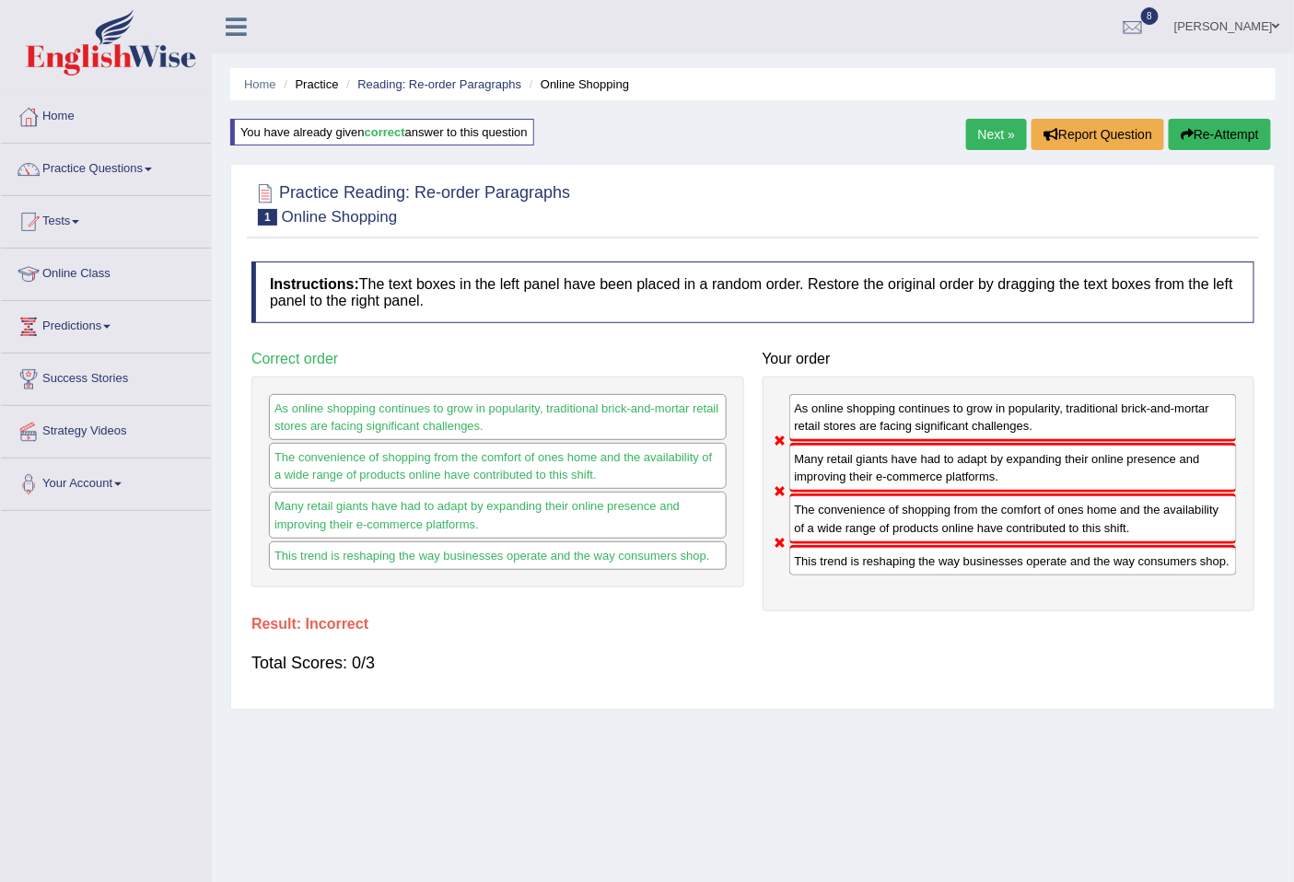
click at [1212, 127] on button "Re-Attempt" at bounding box center [1219, 134] width 102 height 31
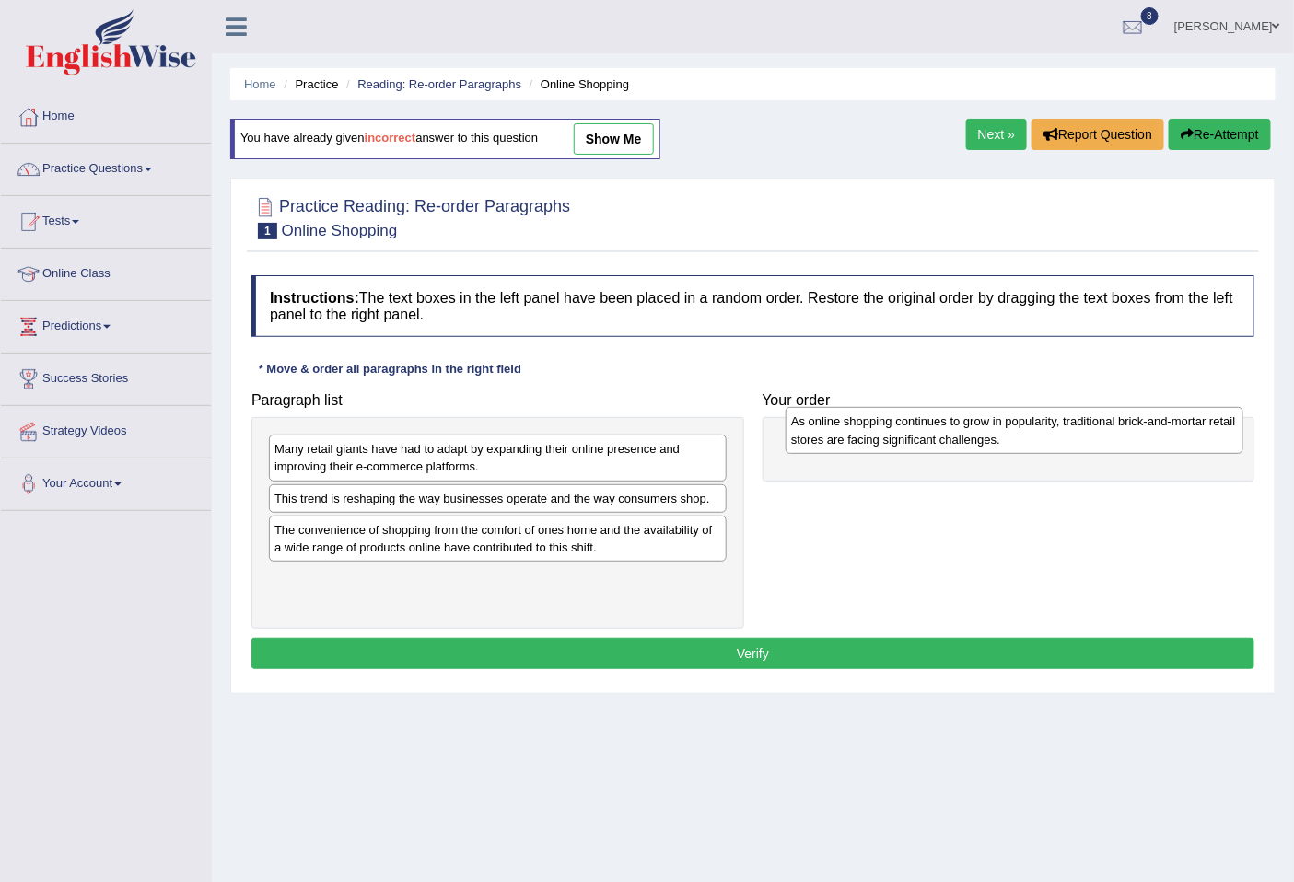
drag, startPoint x: 401, startPoint y: 471, endPoint x: 918, endPoint y: 444, distance: 517.2
click at [918, 444] on div "As online shopping continues to grow in popularity, traditional brick-and-morta…" at bounding box center [1013, 430] width 457 height 46
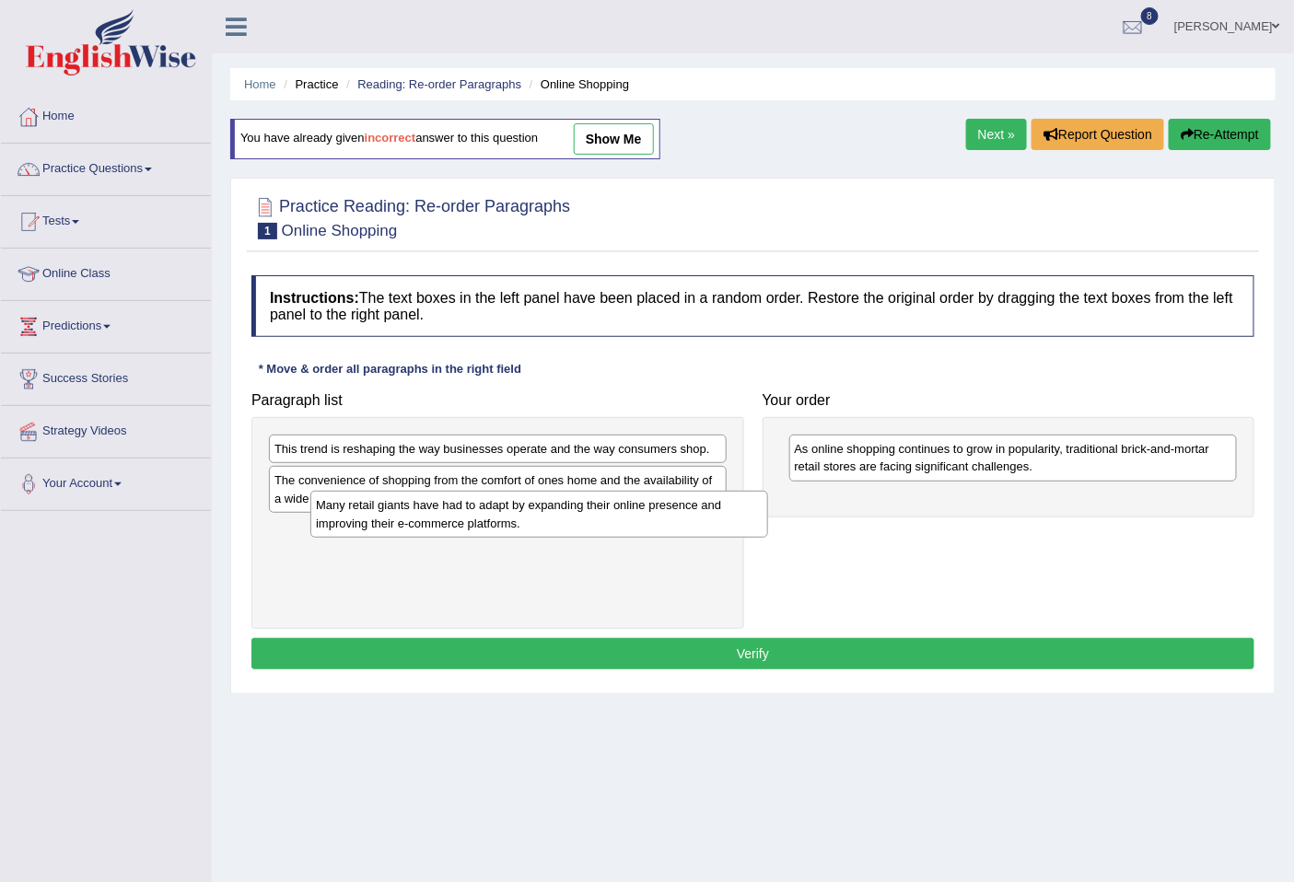
drag, startPoint x: 411, startPoint y: 457, endPoint x: 443, endPoint y: 494, distance: 49.6
click at [445, 498] on div "Many retail giants have had to adapt by expanding their online presence and imp…" at bounding box center [538, 514] width 457 height 46
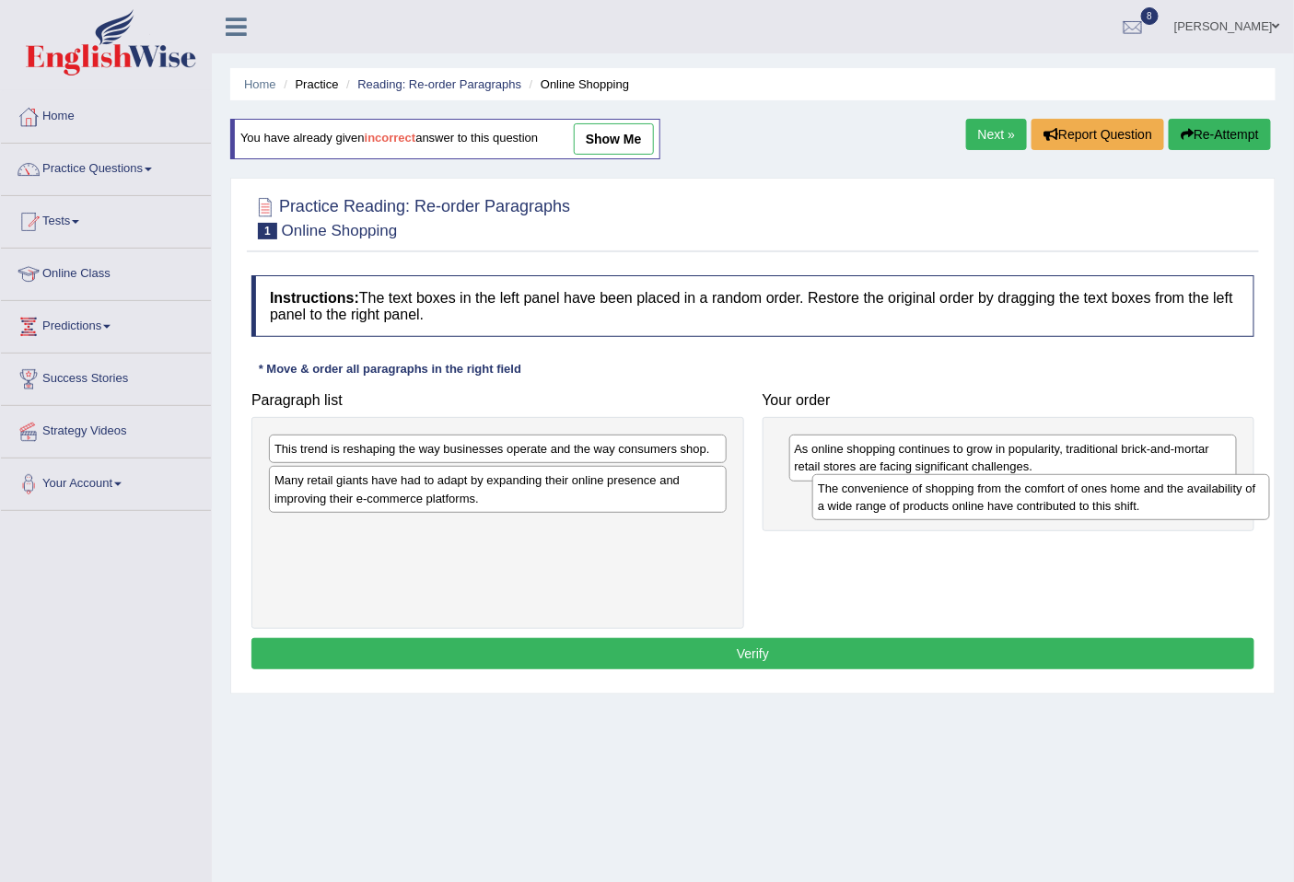
drag, startPoint x: 474, startPoint y: 497, endPoint x: 1024, endPoint y: 504, distance: 549.7
click at [1024, 504] on div "The convenience of shopping from the comfort of ones home and the availability …" at bounding box center [1040, 497] width 457 height 46
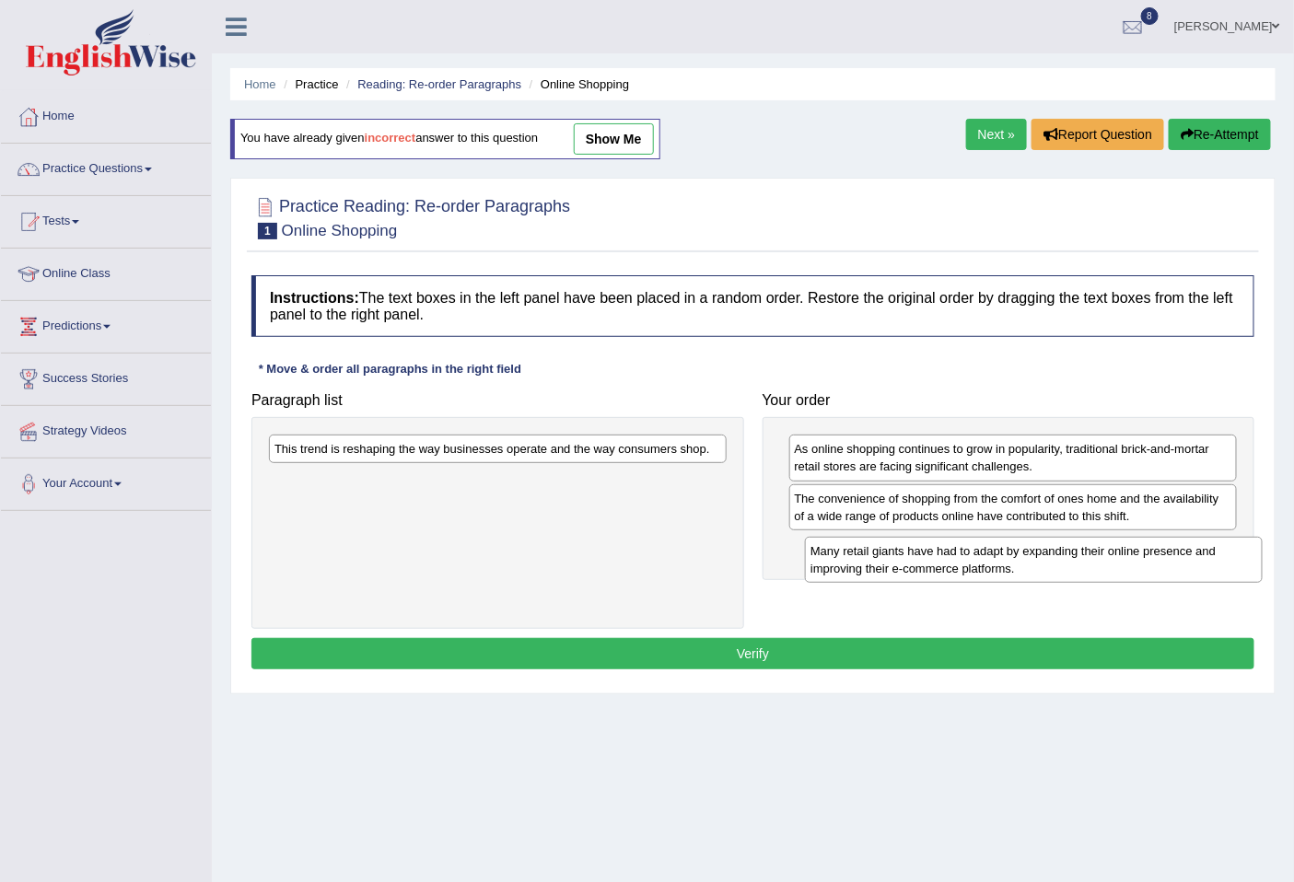
drag, startPoint x: 490, startPoint y: 497, endPoint x: 972, endPoint y: 565, distance: 487.2
click at [1015, 569] on div "Many retail giants have had to adapt by expanding their online presence and imp…" at bounding box center [1033, 560] width 457 height 46
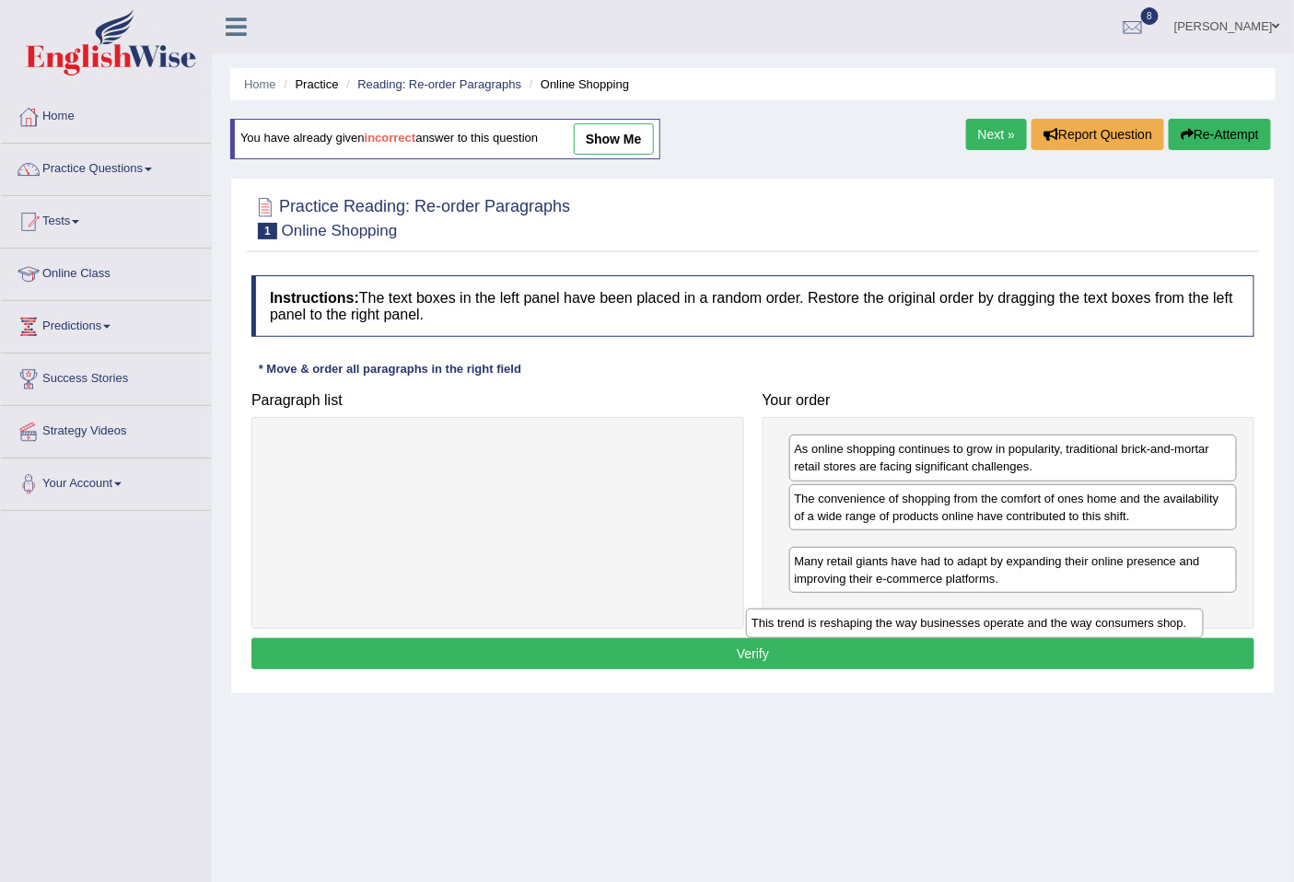
drag, startPoint x: 383, startPoint y: 449, endPoint x: 860, endPoint y: 608, distance: 502.5
click at [860, 609] on div "This trend is reshaping the way businesses operate and the way consumers shop." at bounding box center [974, 623] width 457 height 29
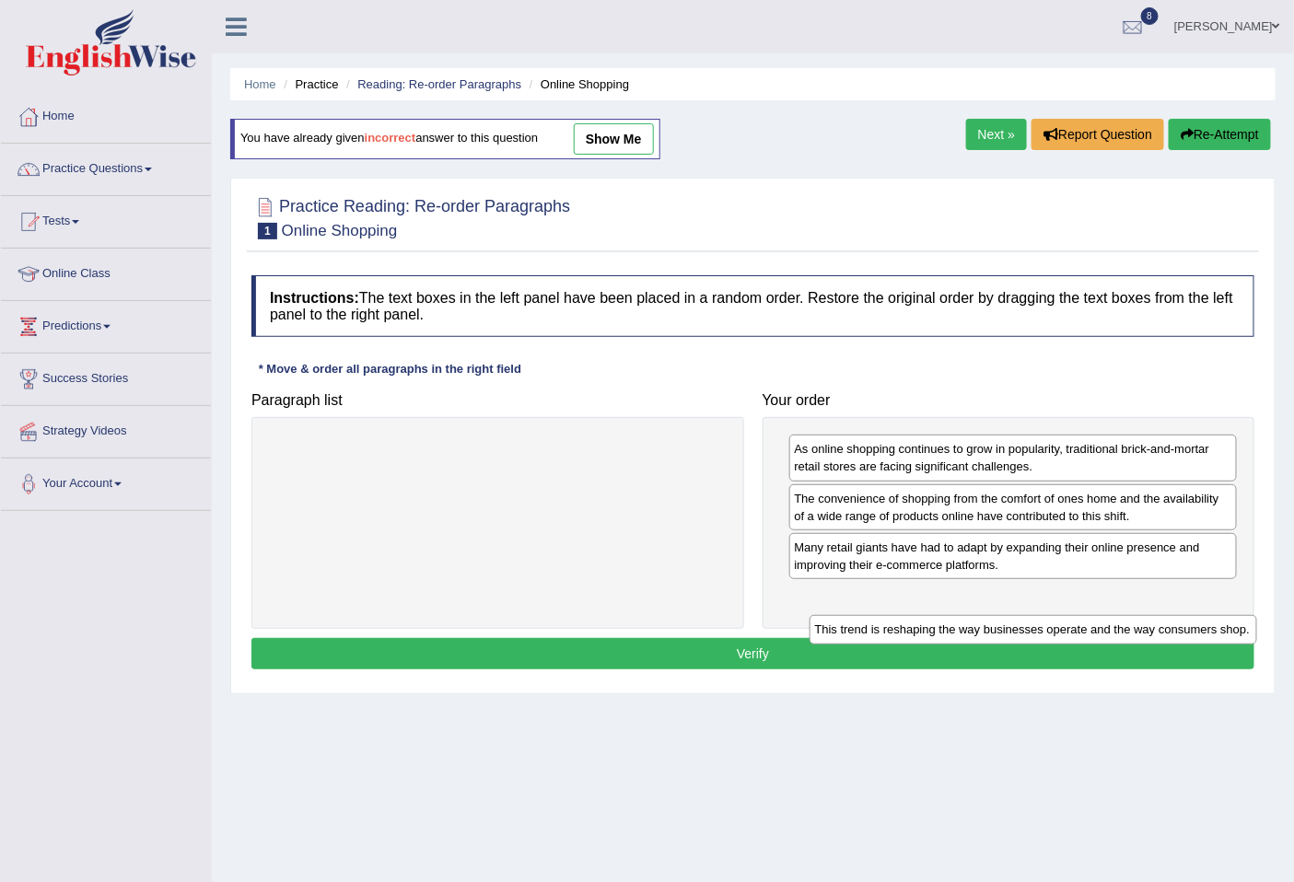
drag, startPoint x: 882, startPoint y: 551, endPoint x: 897, endPoint y: 615, distance: 66.1
click at [898, 619] on div "This trend is reshaping the way businesses operate and the way consumers shop." at bounding box center [1032, 629] width 447 height 29
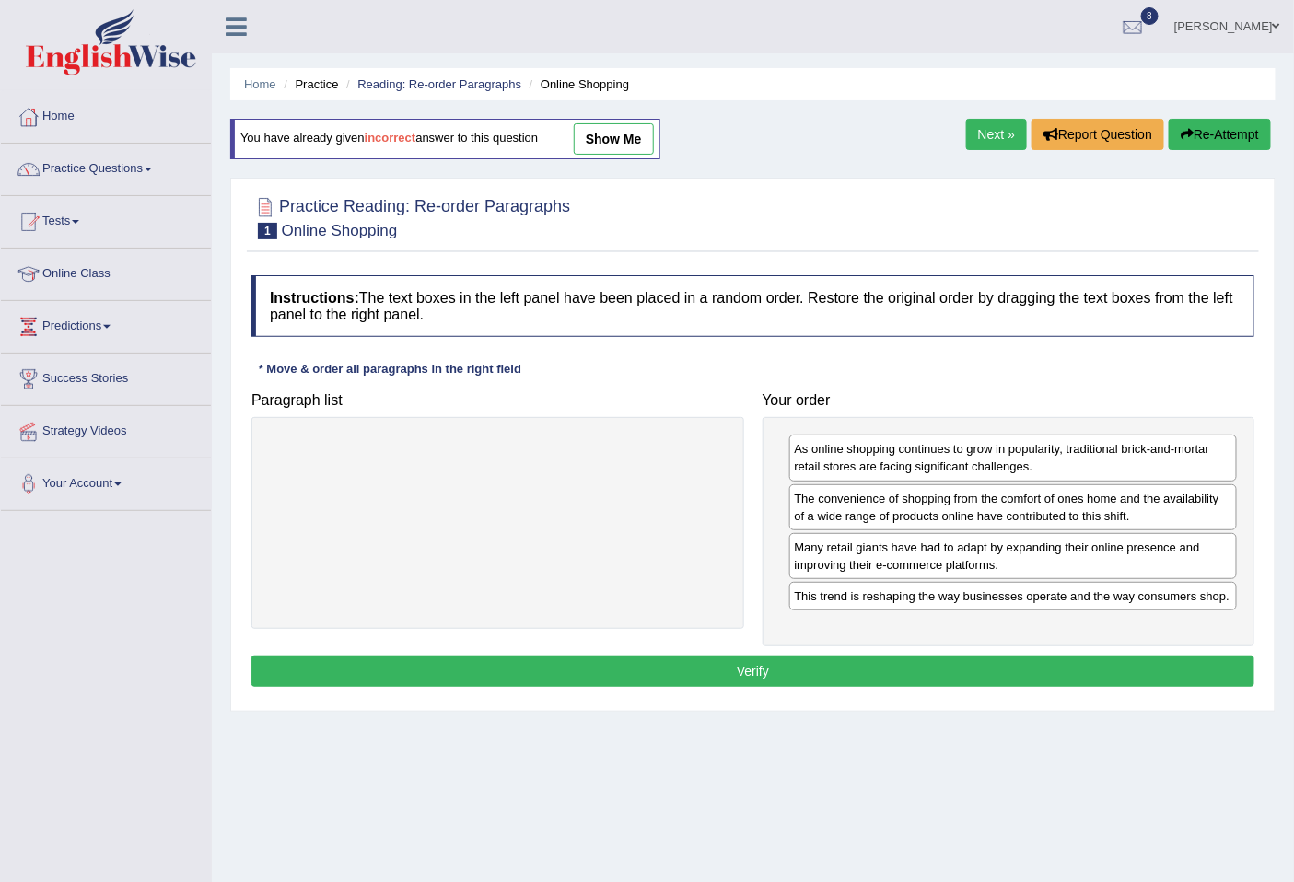
drag, startPoint x: 692, startPoint y: 666, endPoint x: 702, endPoint y: 651, distance: 17.9
click at [690, 666] on button "Verify" at bounding box center [752, 670] width 1003 height 31
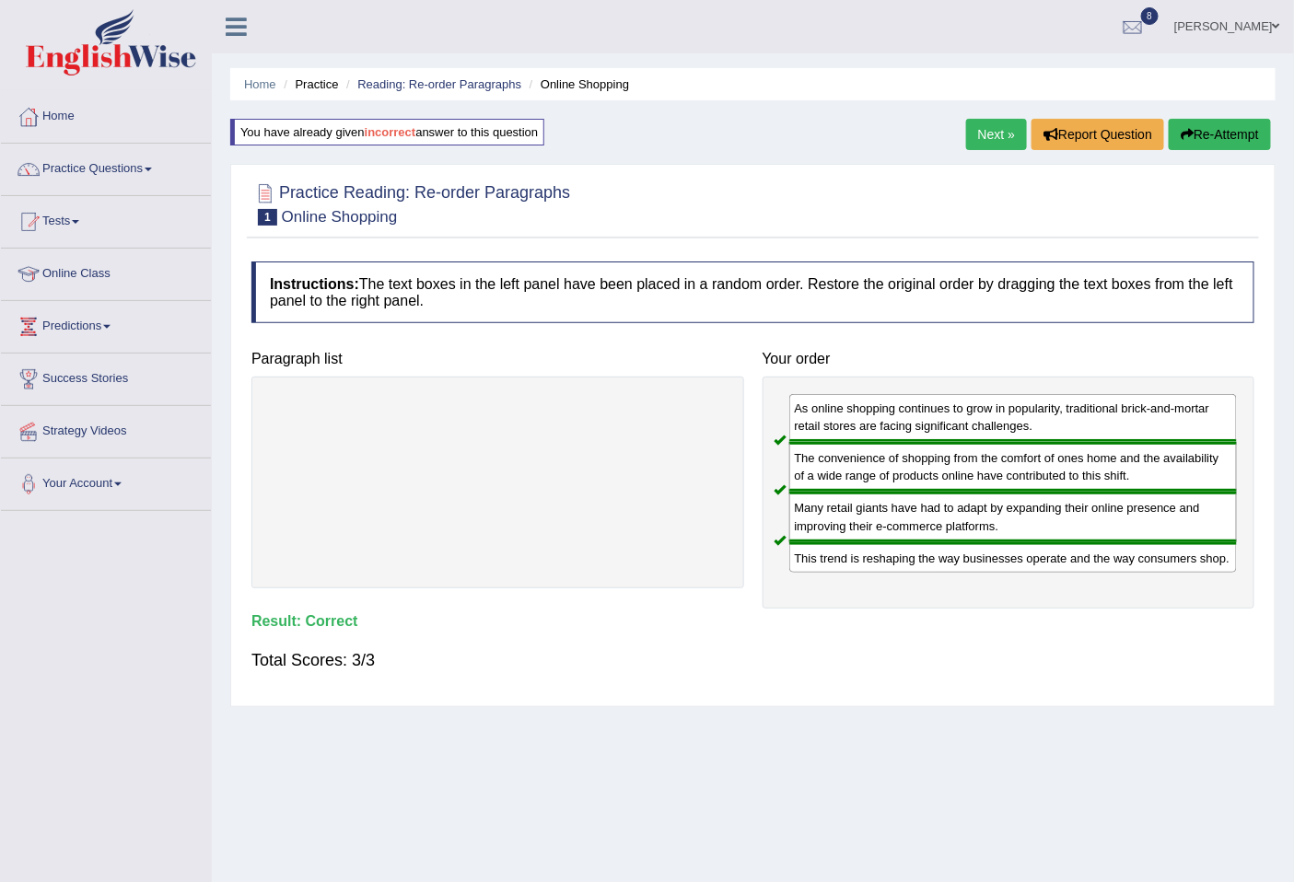
click at [982, 141] on link "Next »" at bounding box center [996, 134] width 61 height 31
